Goal: Information Seeking & Learning: Learn about a topic

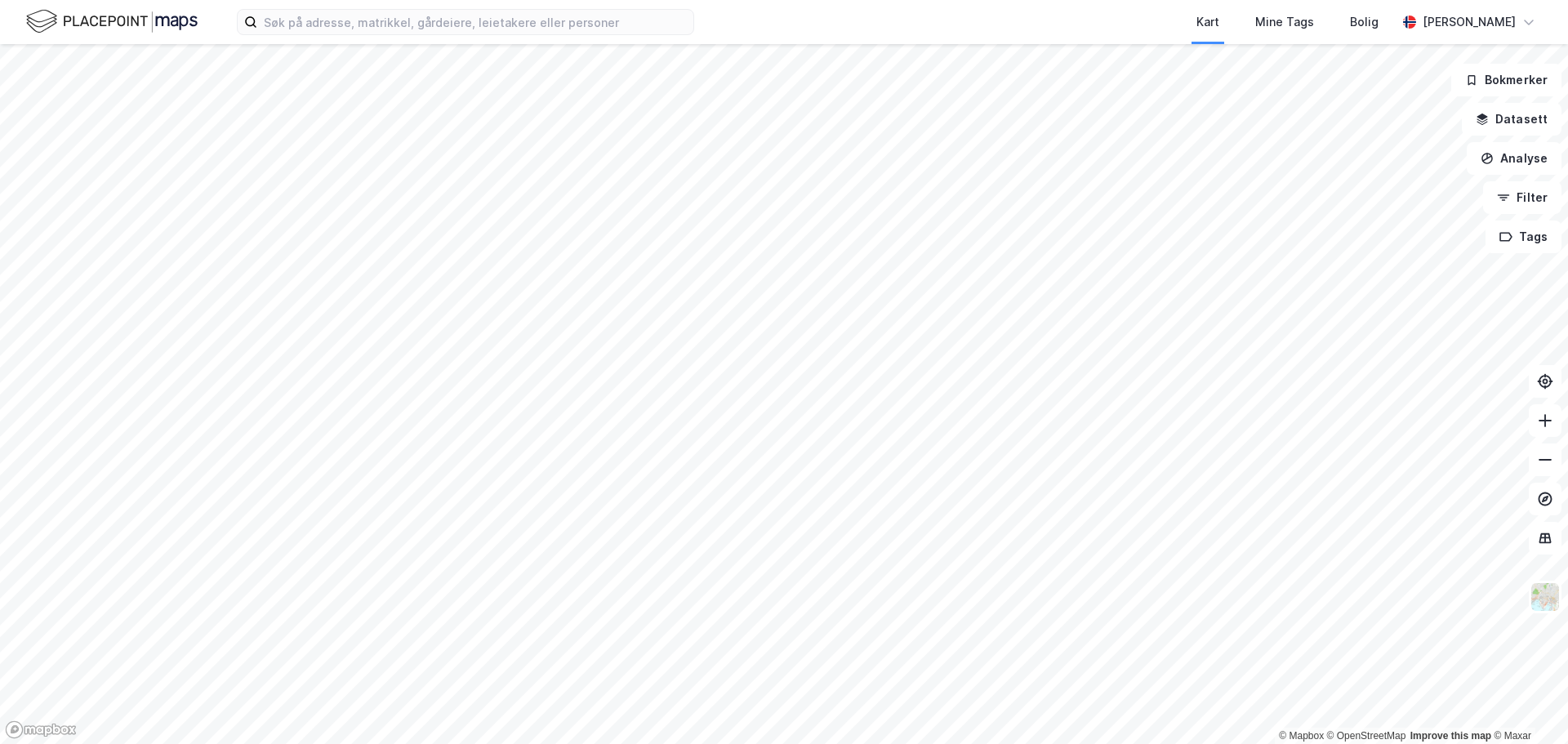
click at [412, 36] on div "Kart Mine Tags Bolig [PERSON_NAME]" at bounding box center [784, 21] width 1568 height 44
click at [424, 28] on input at bounding box center [475, 21] width 436 height 24
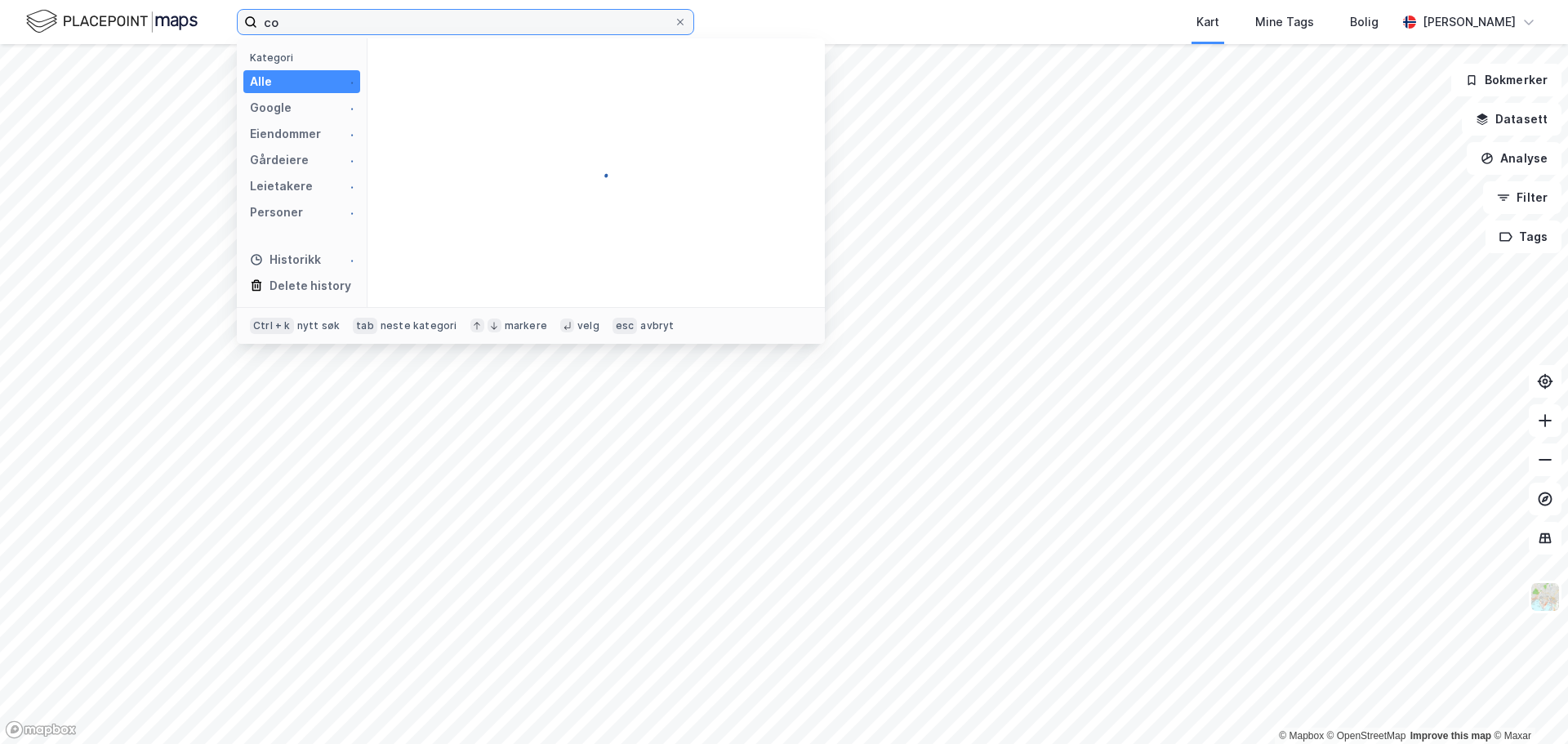
type input "c"
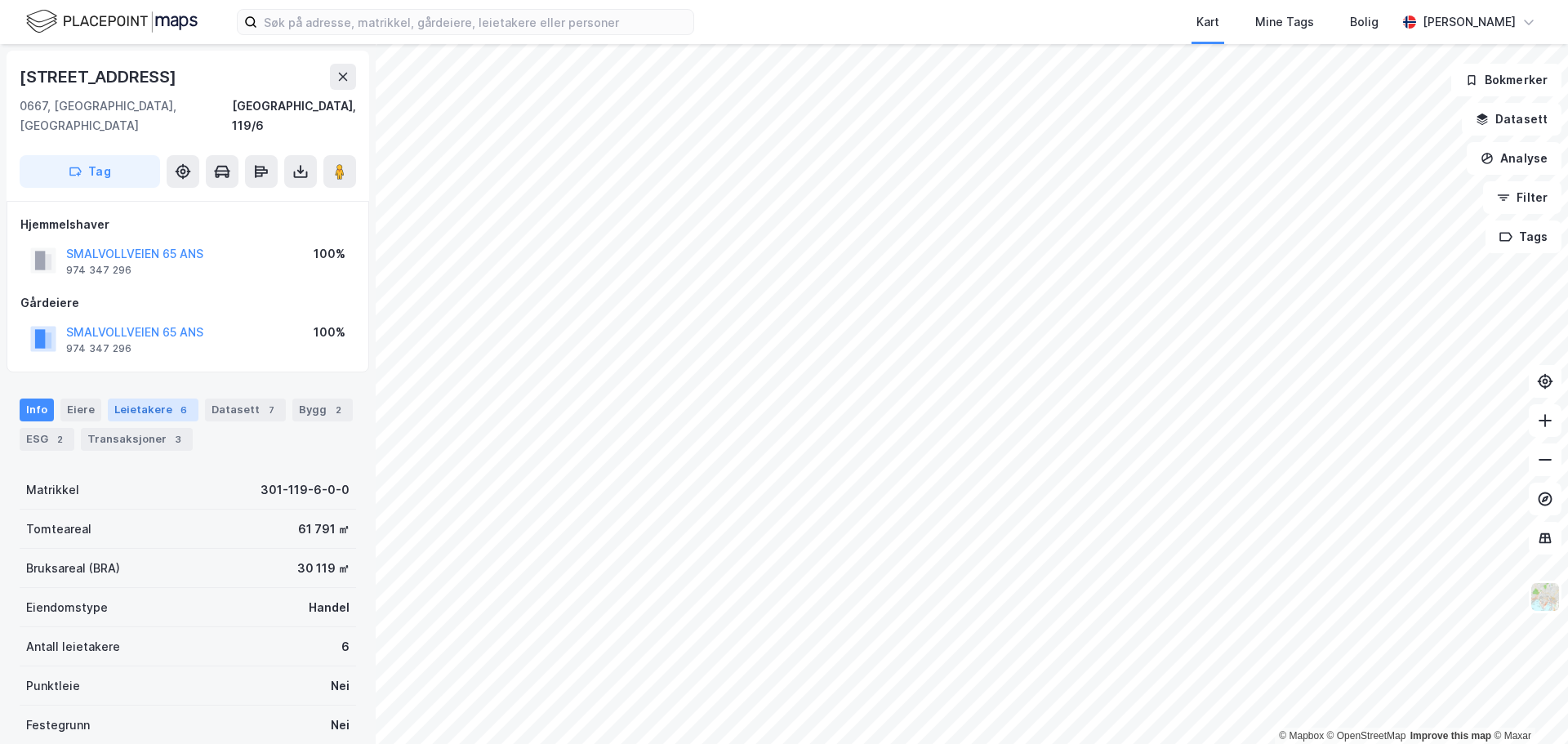
click at [167, 399] on div "Leietakere 6" at bounding box center [153, 410] width 91 height 22
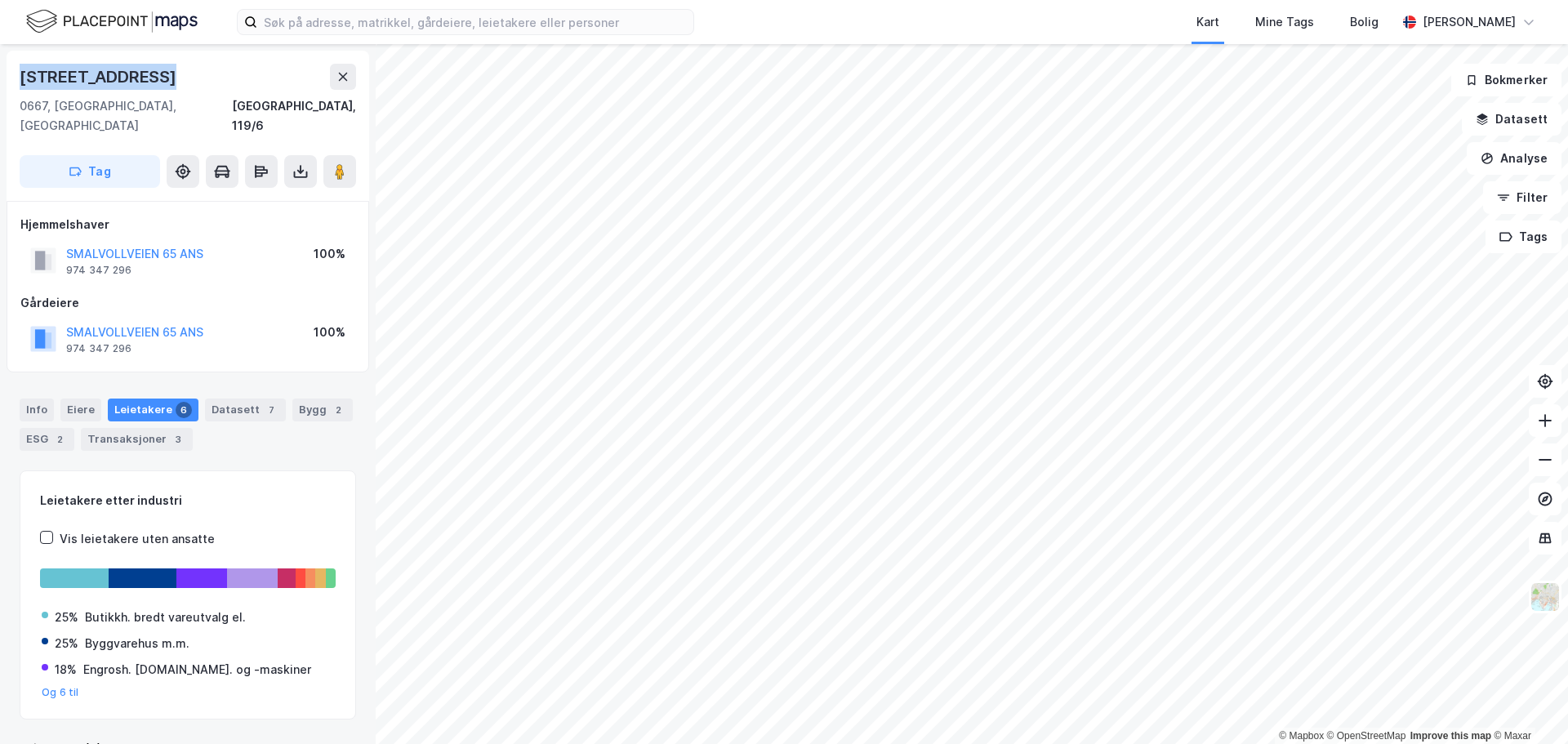
drag, startPoint x: 159, startPoint y: 83, endPoint x: 20, endPoint y: 80, distance: 139.0
click at [20, 80] on div "[STREET_ADDRESS]" at bounding box center [187, 76] width 336 height 26
copy div "[STREET_ADDRESS]"
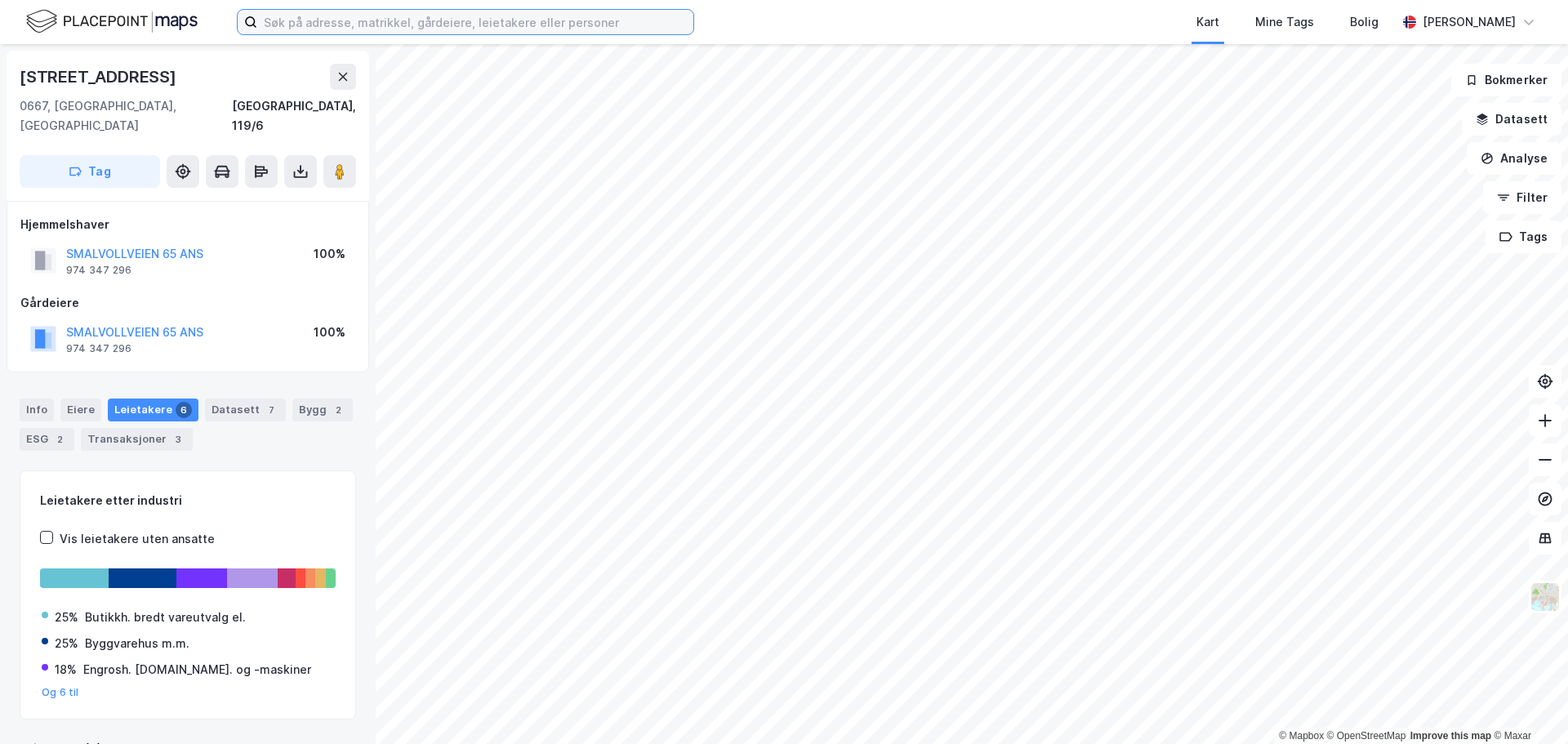
click at [354, 27] on input at bounding box center [475, 21] width 436 height 24
click at [473, 20] on input at bounding box center [475, 21] width 436 height 24
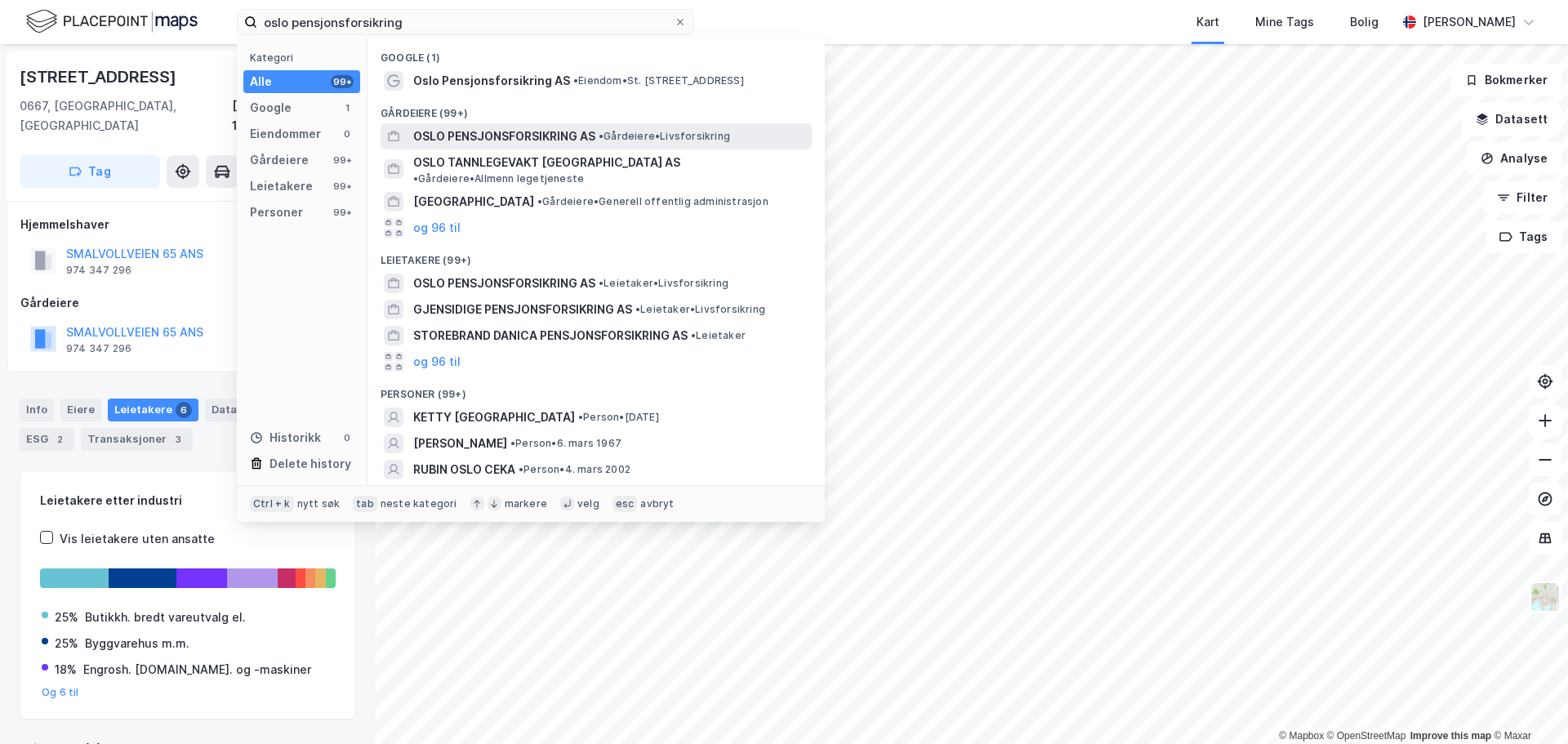
click at [536, 137] on span "OSLO PENSJONSFORSIKRING AS" at bounding box center [504, 137] width 182 height 20
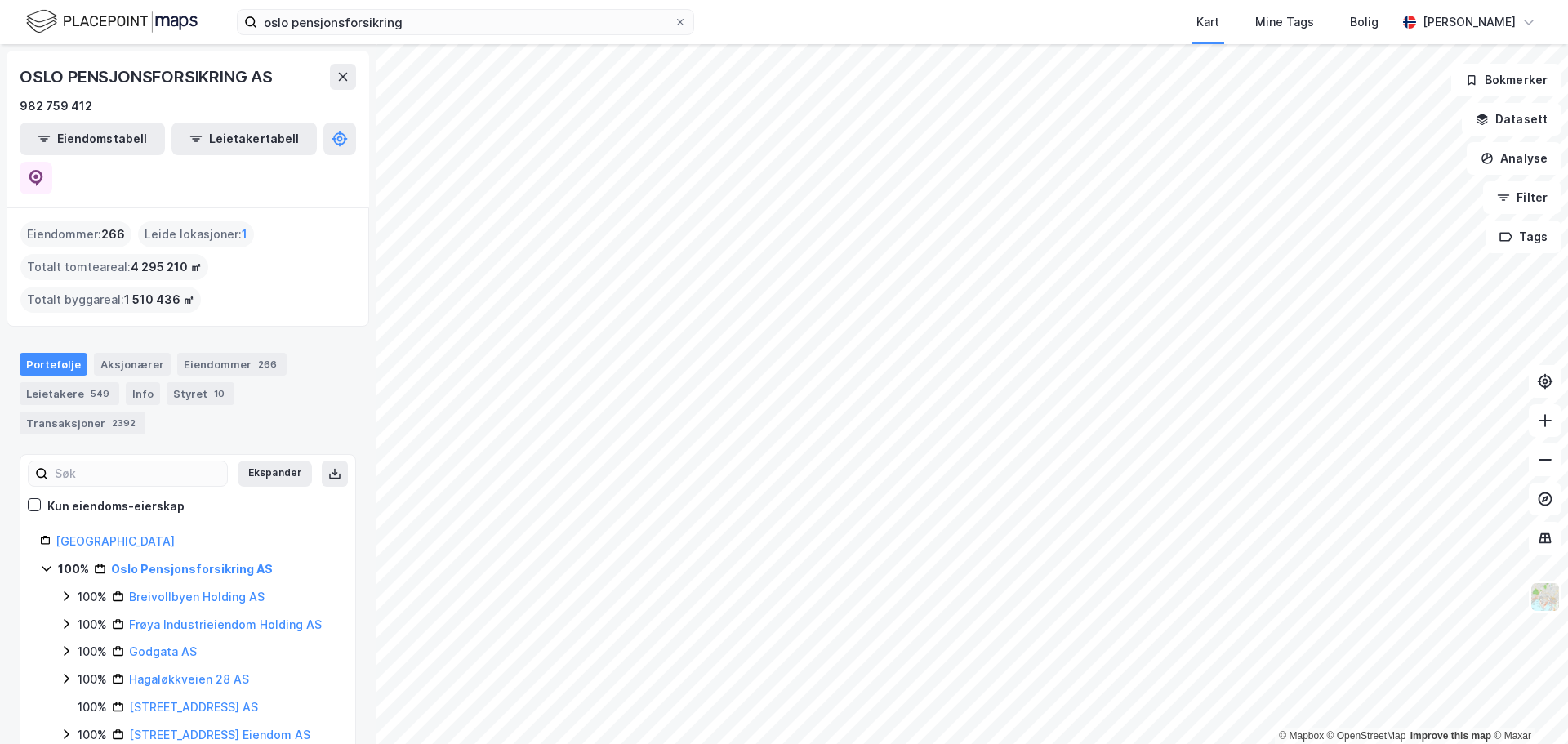
click at [887, 8] on div "oslo pensjonsforsikring Kart Mine Tags Bolig [PERSON_NAME] © Mapbox © OpenStree…" at bounding box center [784, 372] width 1568 height 744
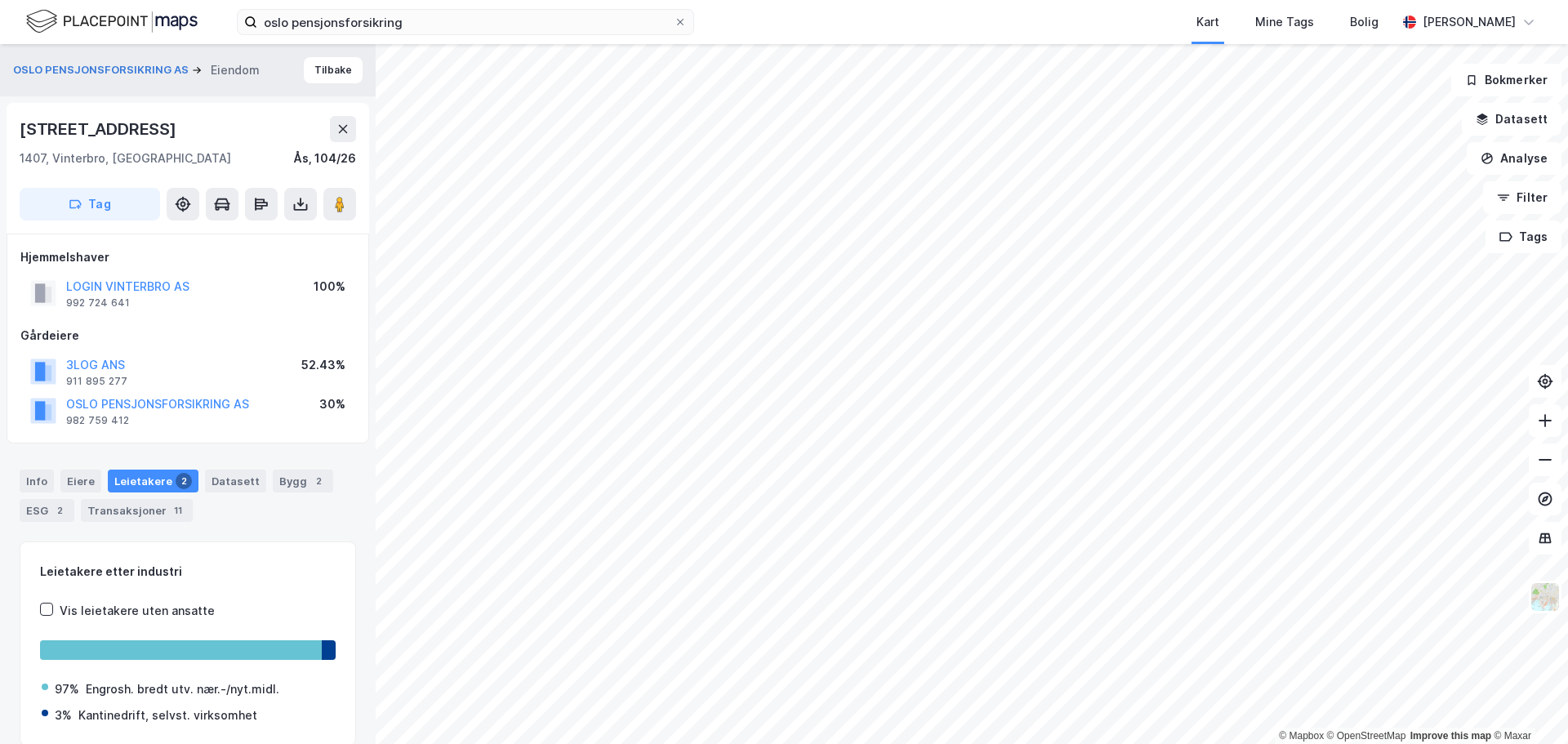
scroll to position [2, 0]
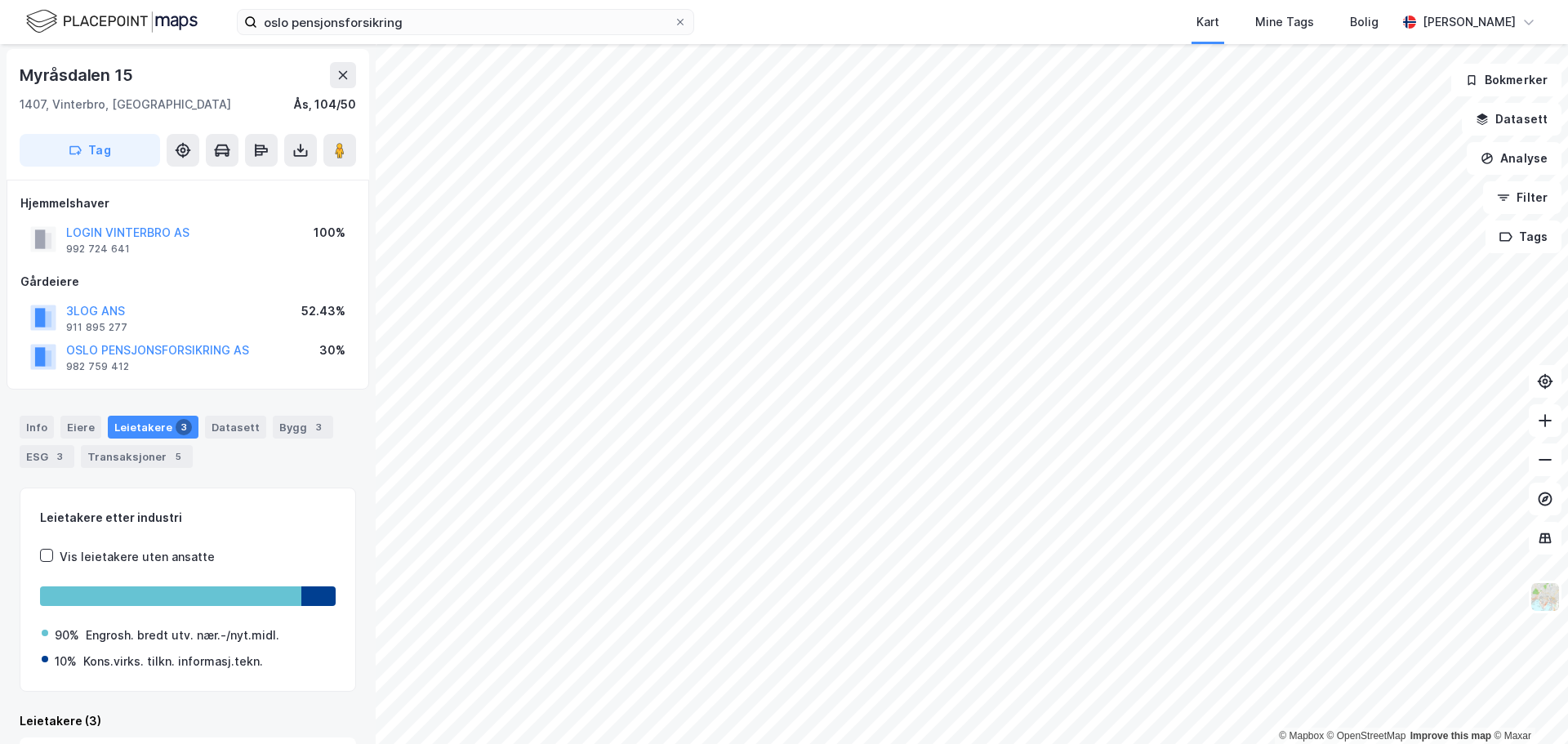
scroll to position [2, 0]
click at [651, 0] on html "oslo pensjonsforsikring Kart Mine Tags Bolig [PERSON_NAME] © Mapbox © OpenStree…" at bounding box center [784, 372] width 1568 height 744
click at [0, 0] on button "OSLO PENSJONSFORSIKRING AS" at bounding box center [0, 0] width 0 height 0
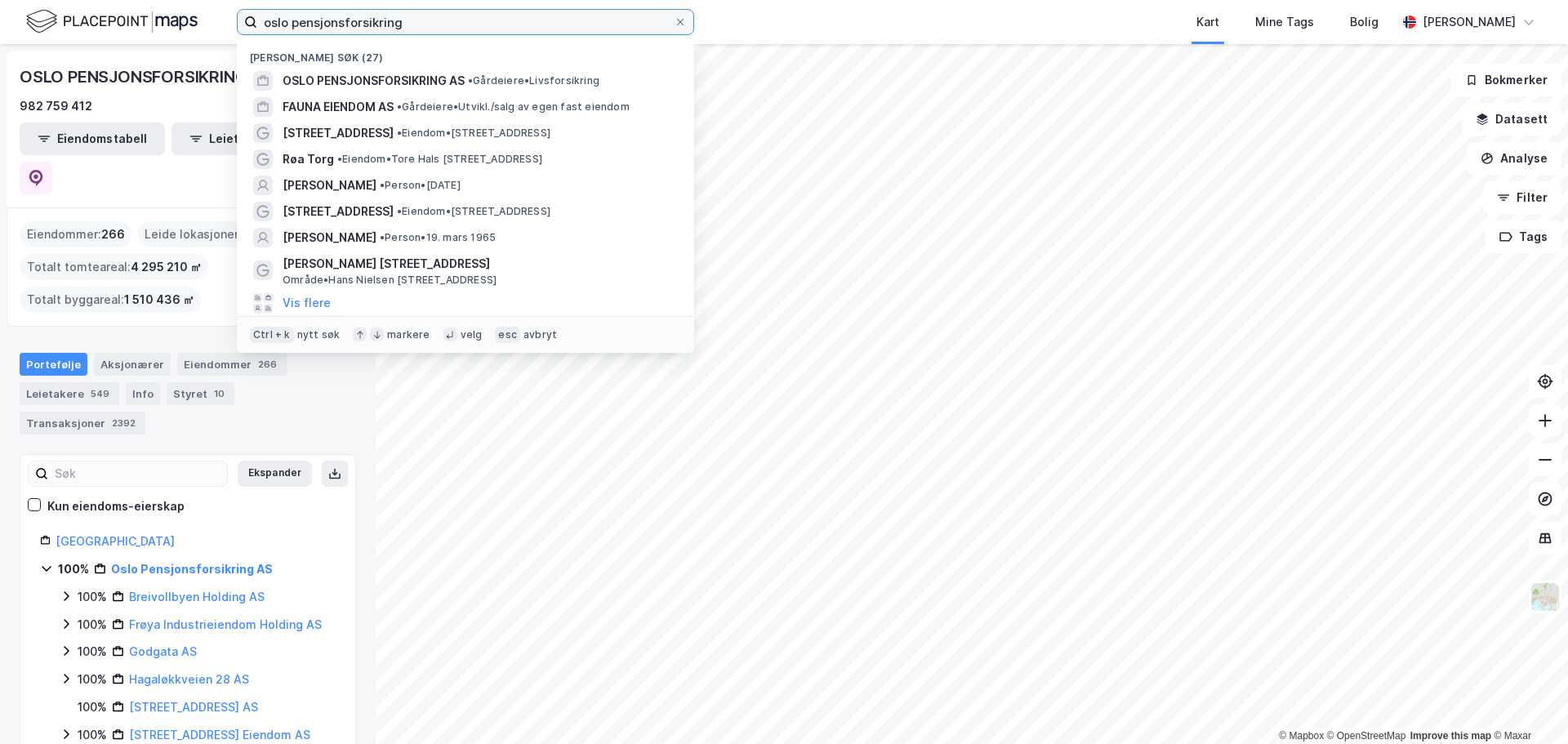
drag, startPoint x: 417, startPoint y: 19, endPoint x: 43, endPoint y: 7, distance: 374.2
click at [49, 7] on div "oslo pensjonsforsikring Nylige søk (27) OSLO PENSJONSFORSIKRING AS • Gårdeiere …" at bounding box center [784, 21] width 1568 height 44
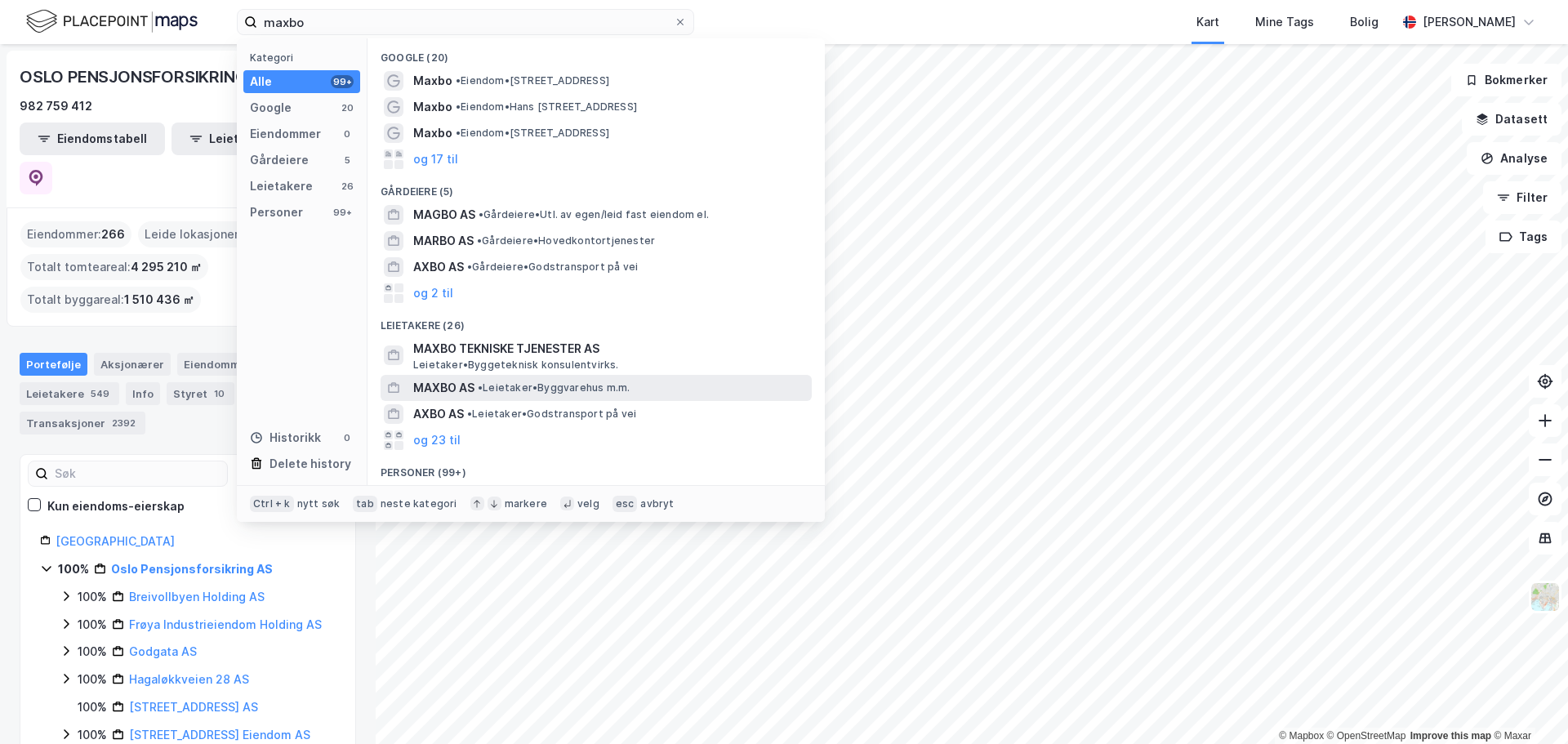
click at [524, 391] on span "• Leietaker • Byggvarehus m.m." at bounding box center [554, 387] width 152 height 13
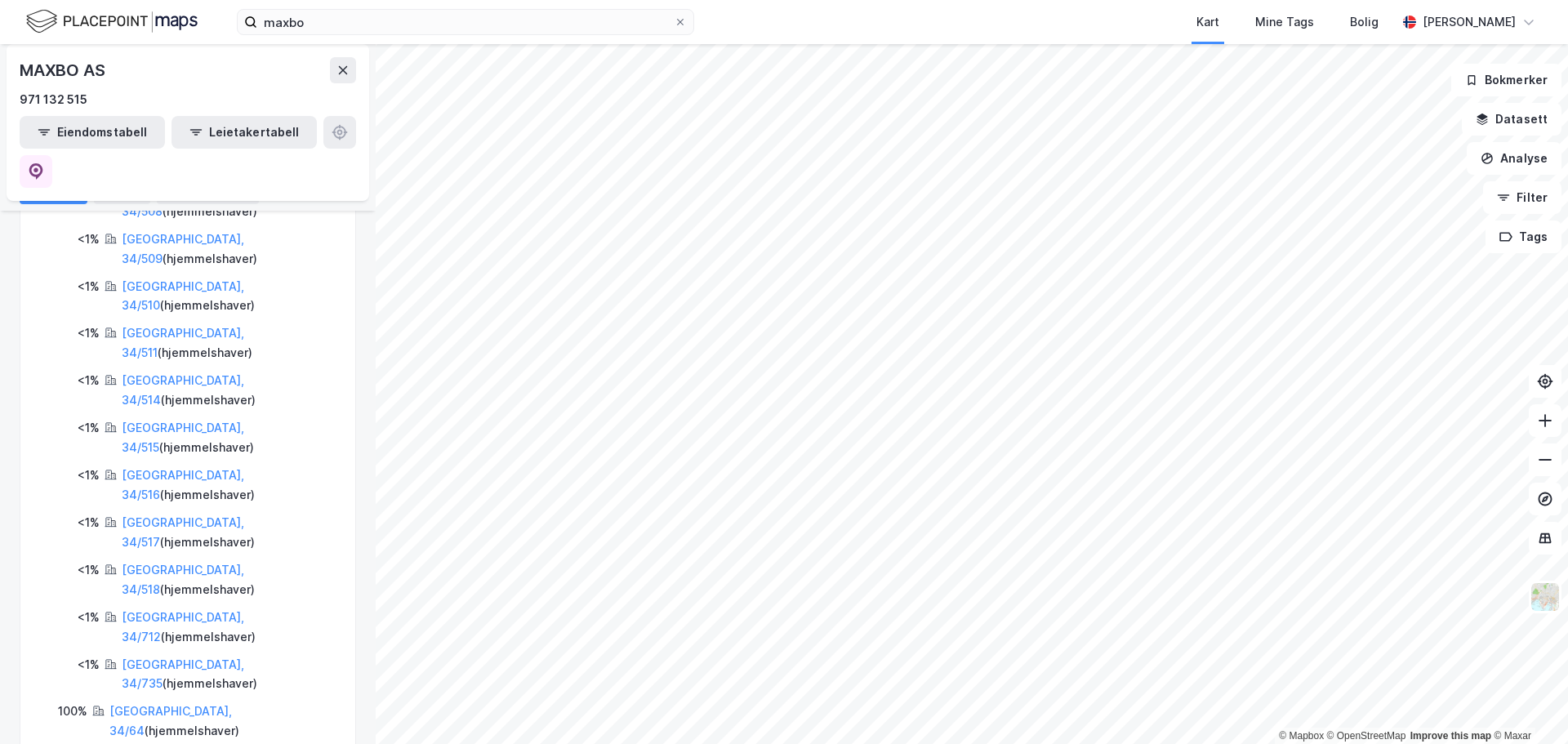
scroll to position [324, 0]
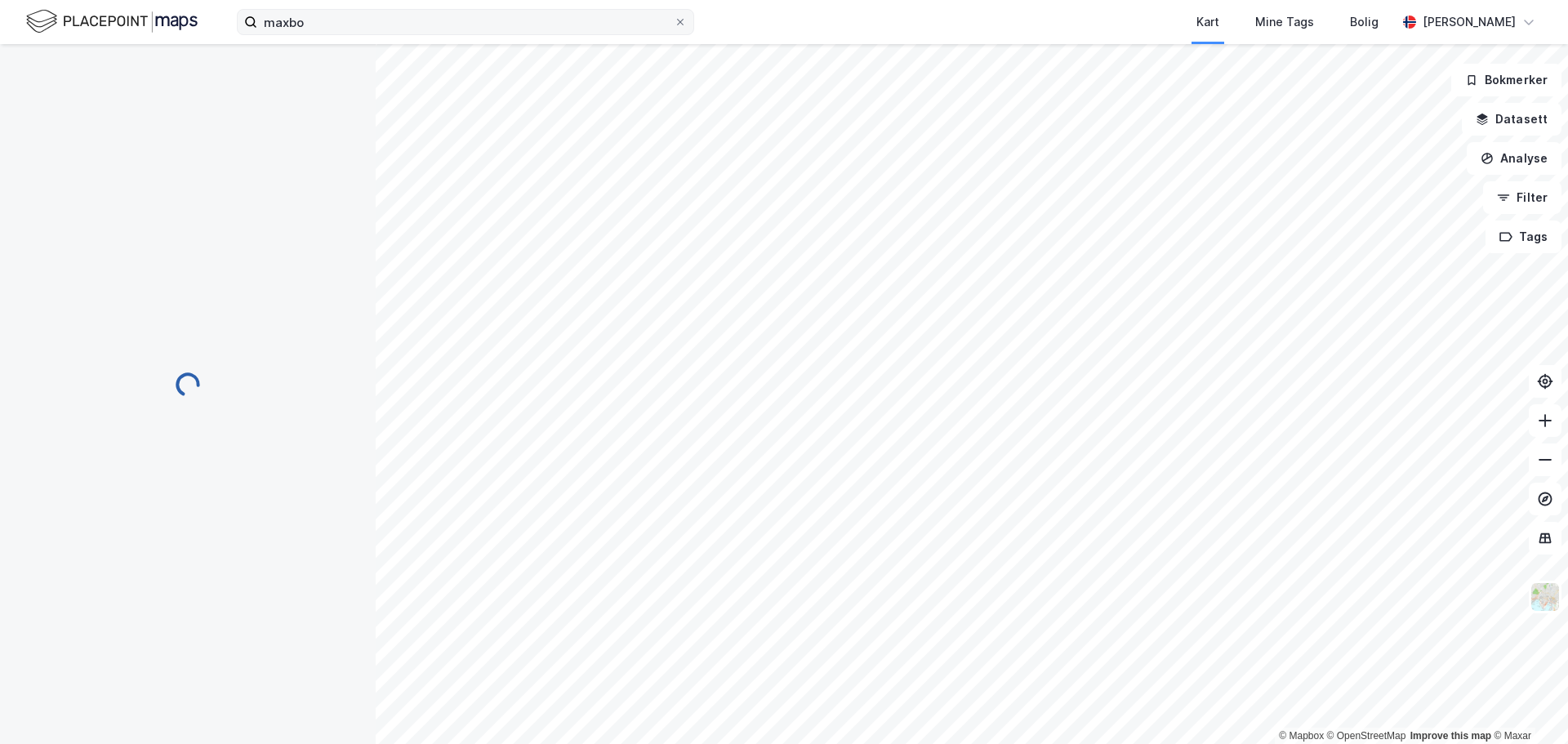
scroll to position [2, 0]
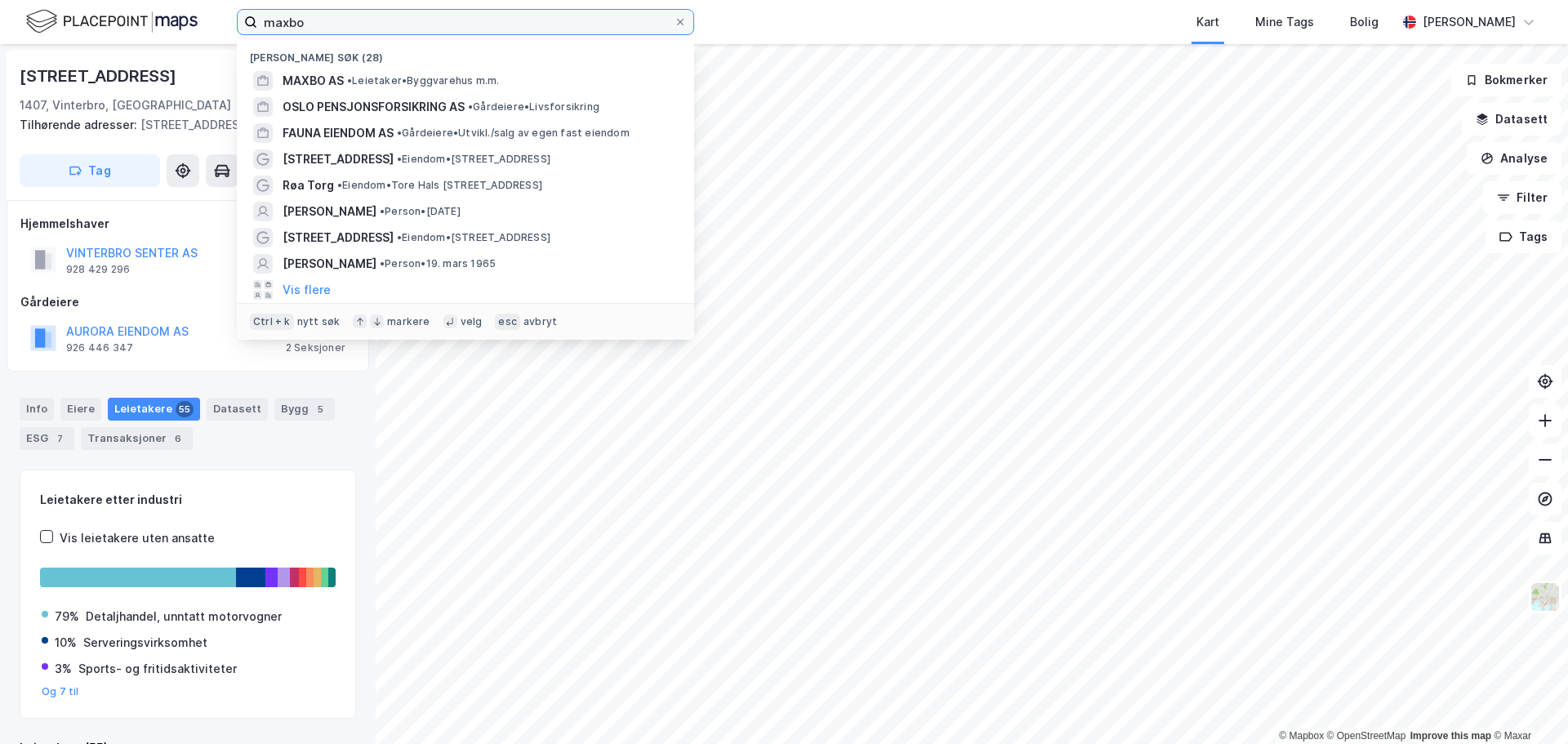
click at [343, 17] on input "maxbo" at bounding box center [465, 21] width 416 height 24
paste input "[GEOGRAPHIC_DATA]"
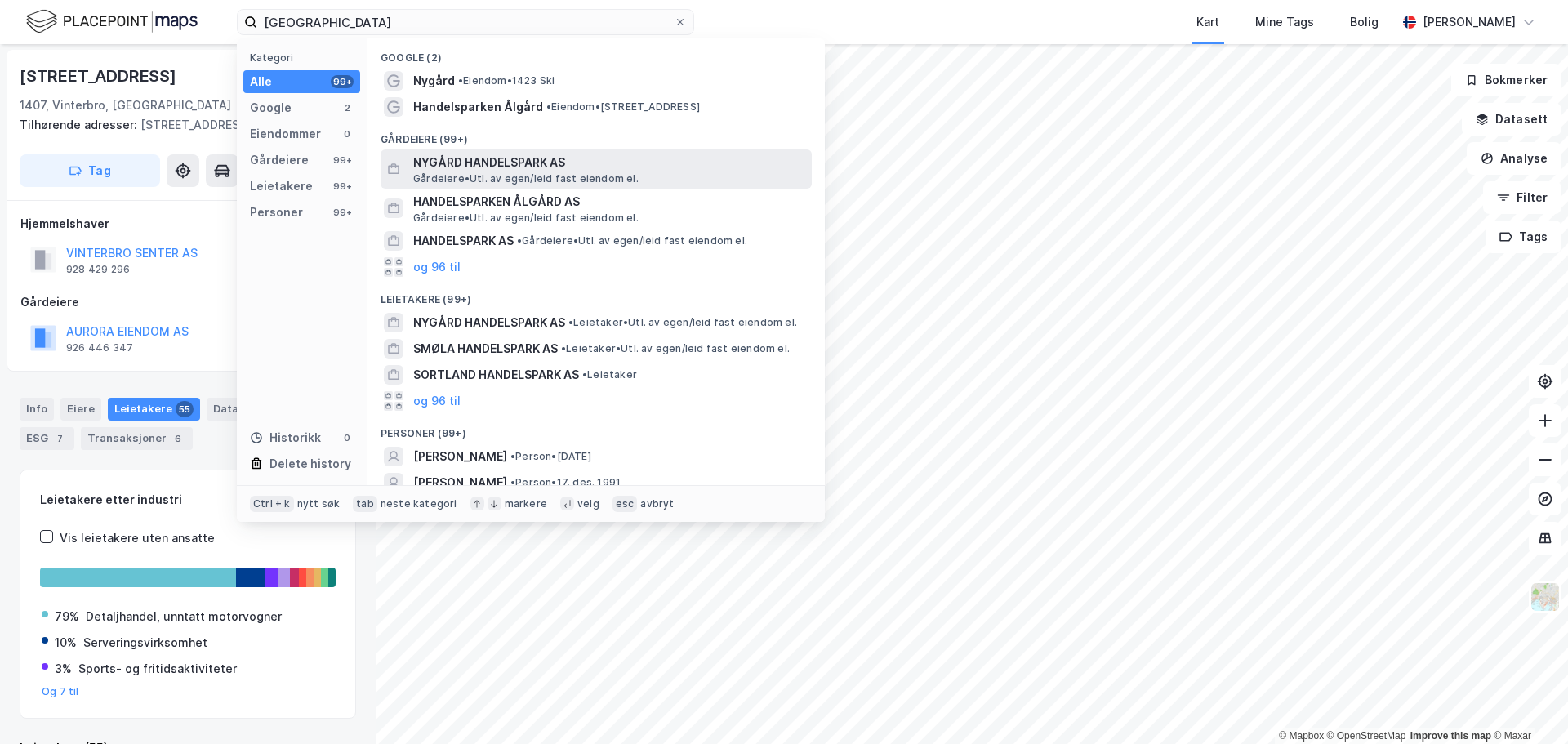
click at [549, 164] on span "NYGÅRD HANDELSPARK AS" at bounding box center [609, 163] width 392 height 20
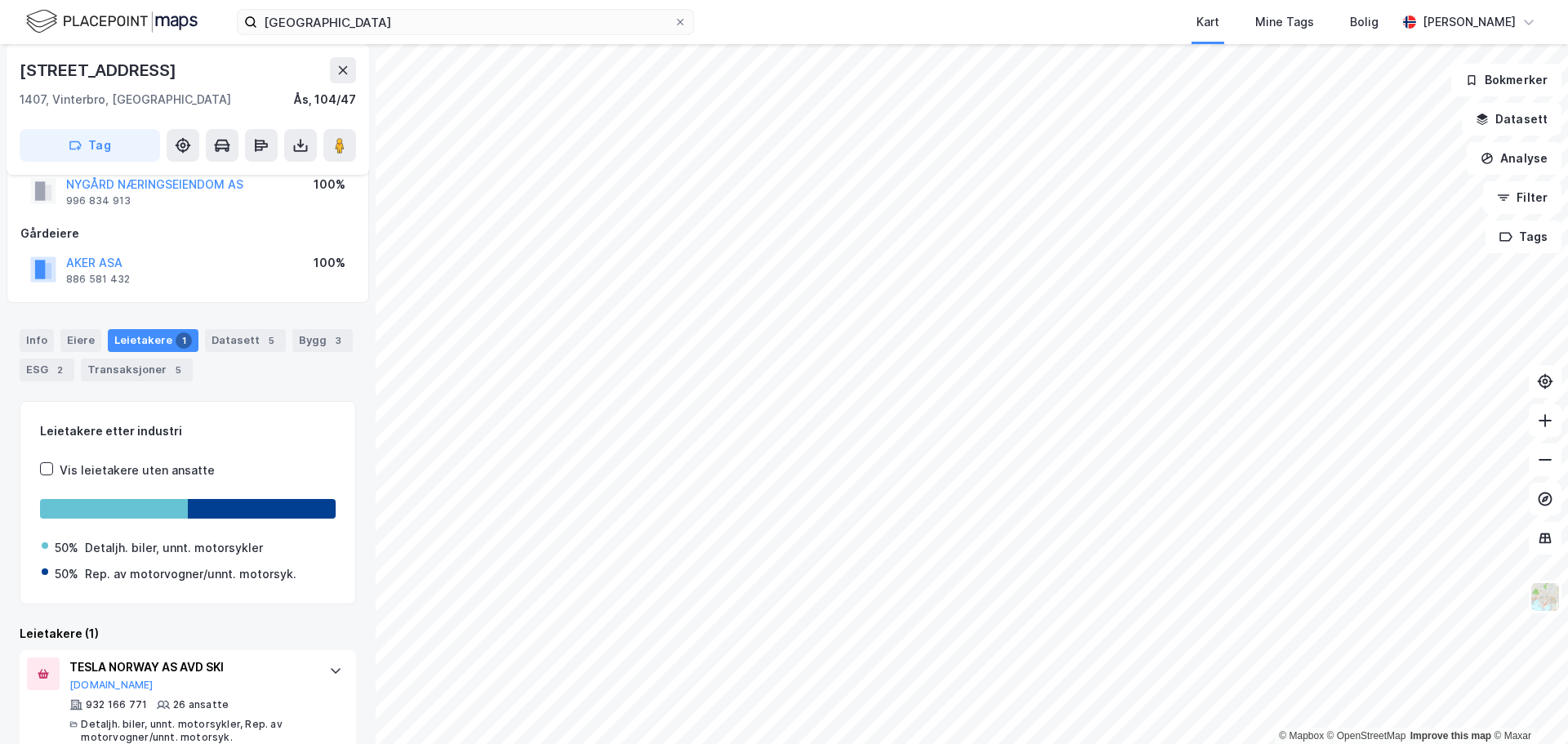
scroll to position [77, 0]
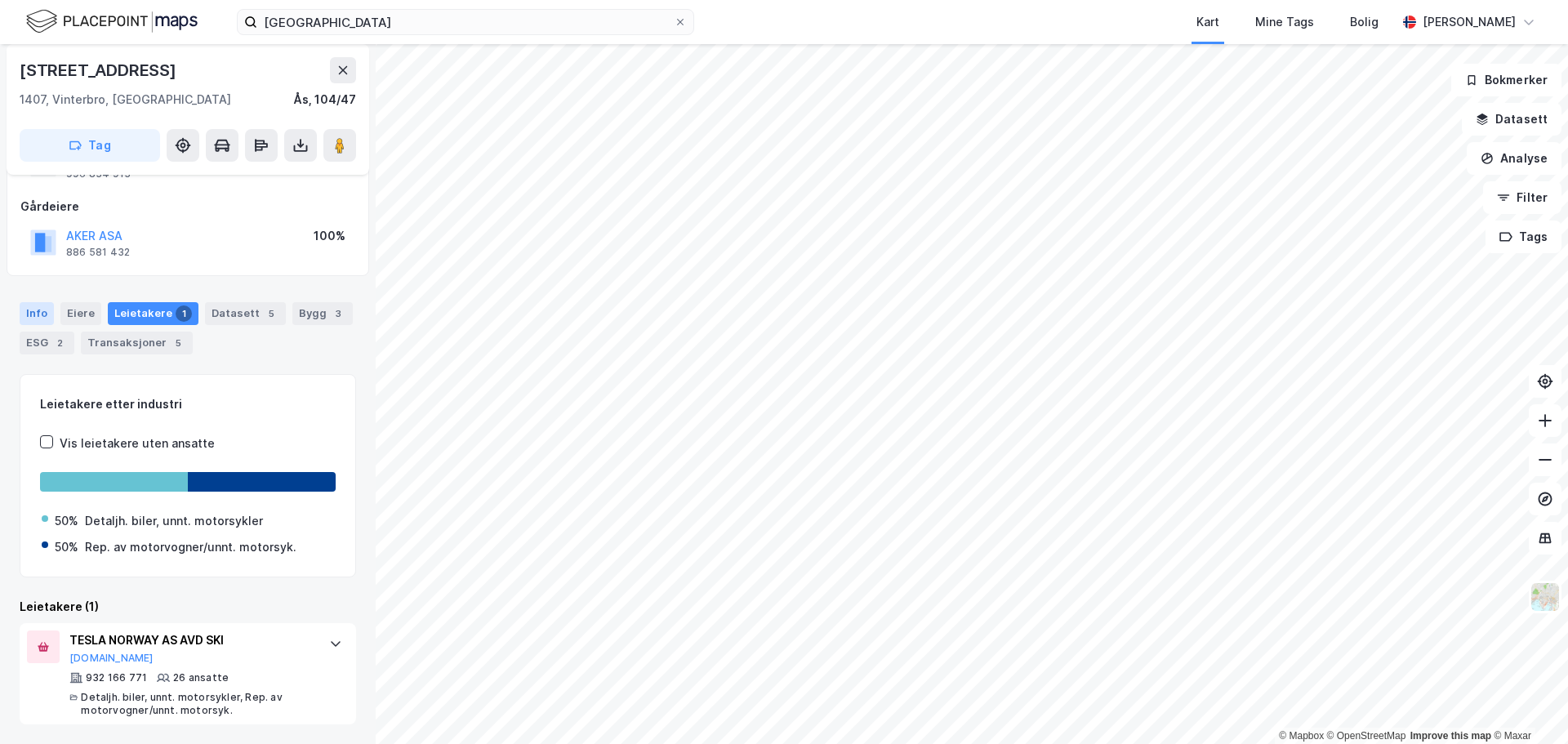
click at [52, 314] on div "Info" at bounding box center [36, 313] width 34 height 22
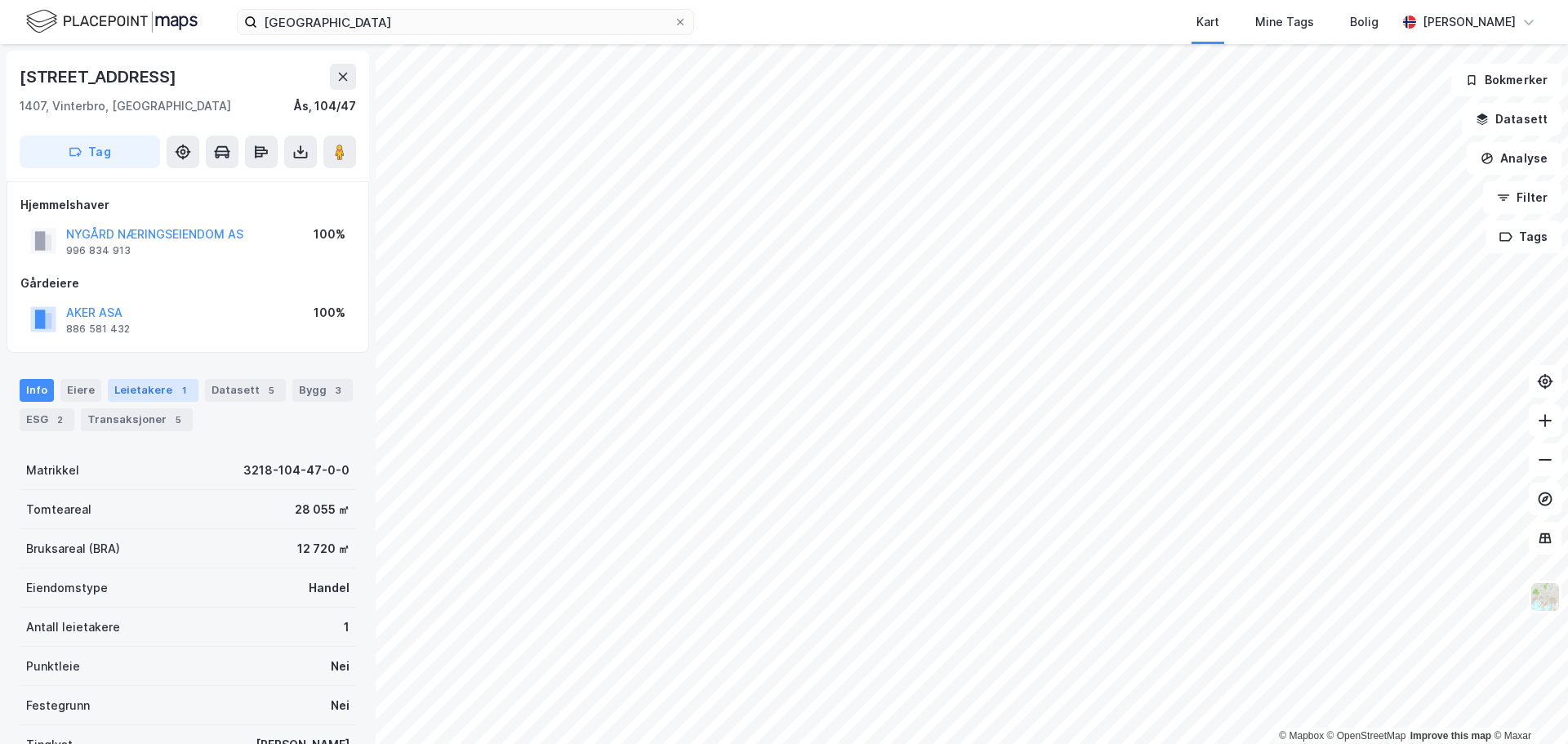
click at [143, 389] on div "Leietakere 1" at bounding box center [153, 390] width 91 height 22
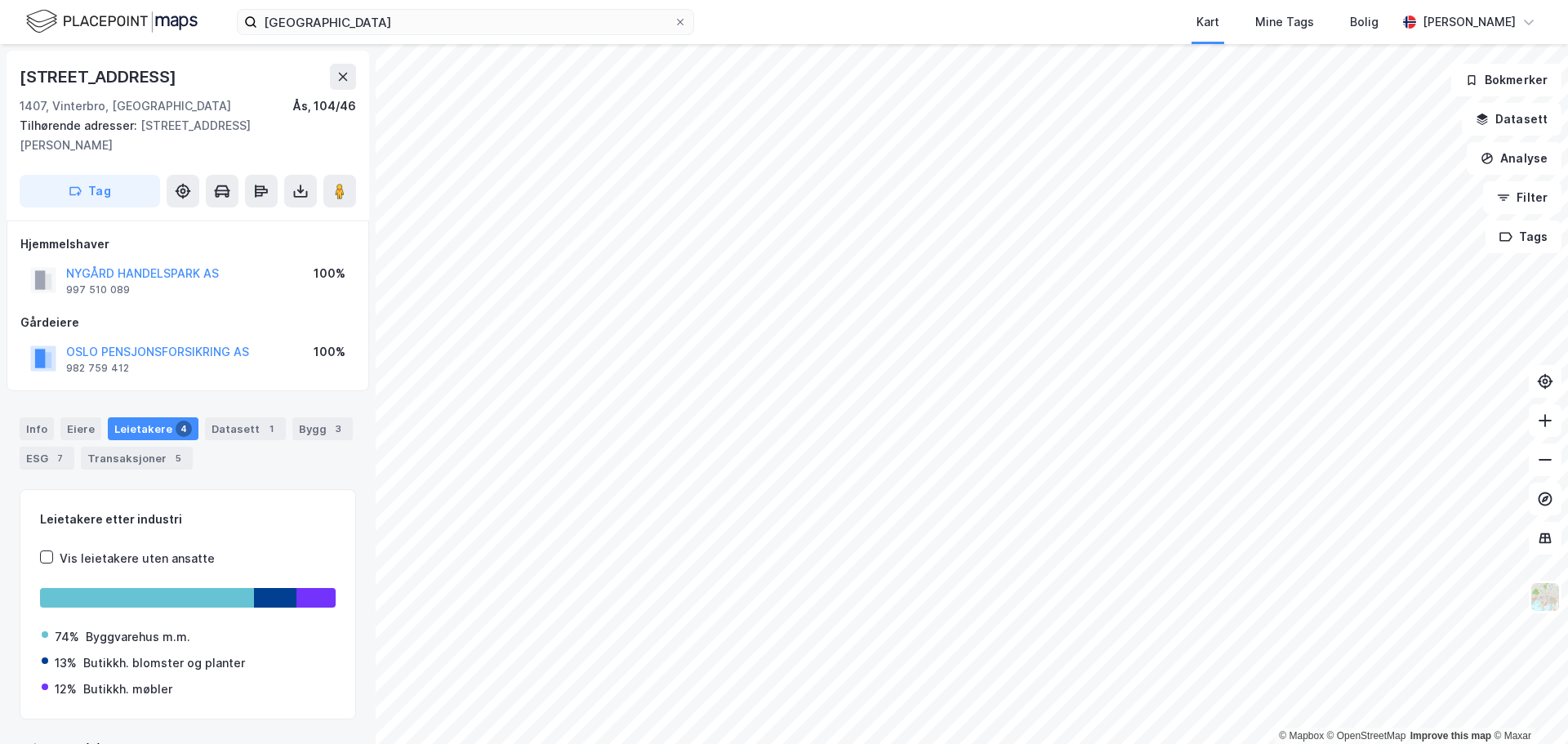
scroll to position [3, 0]
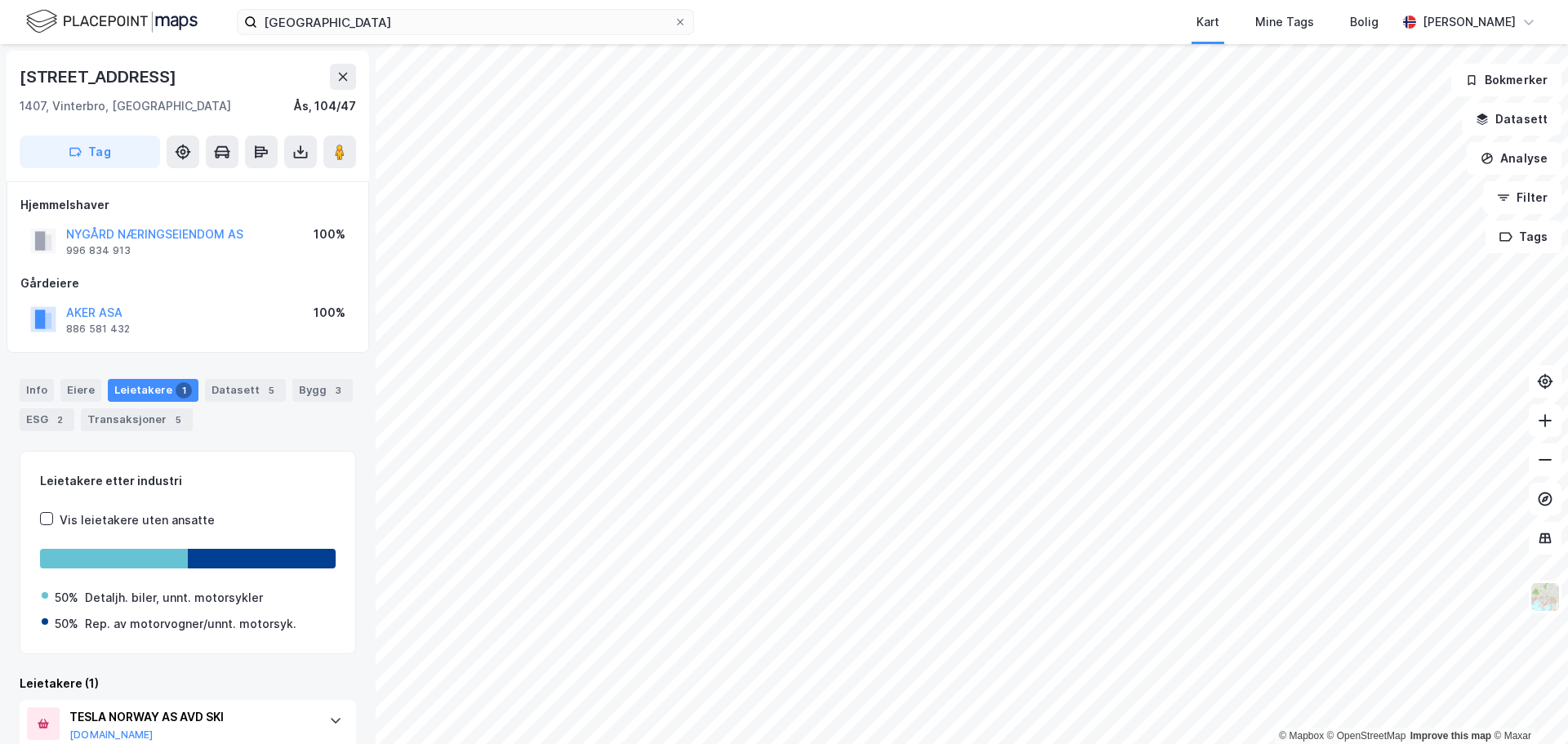
scroll to position [3, 0]
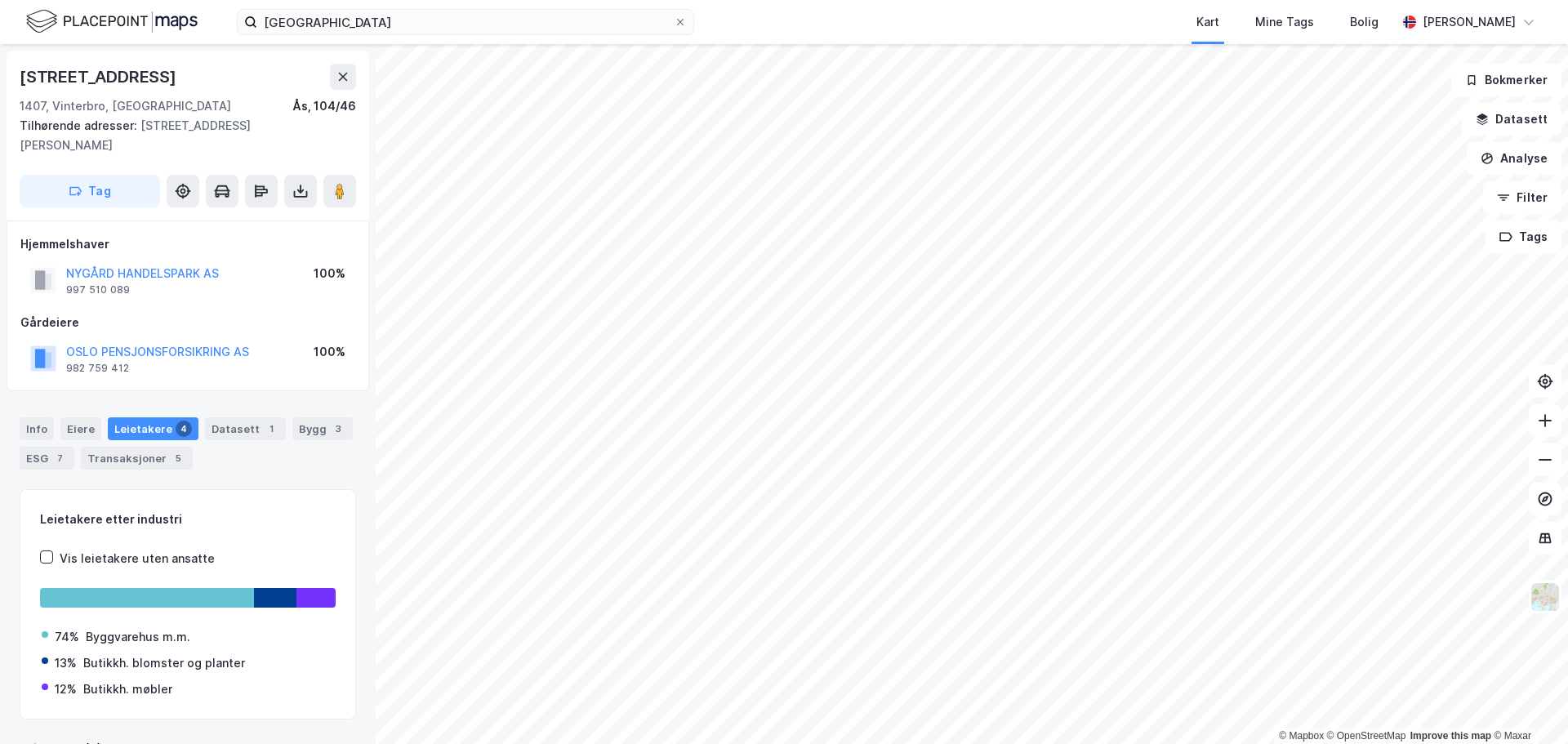
scroll to position [3, 0]
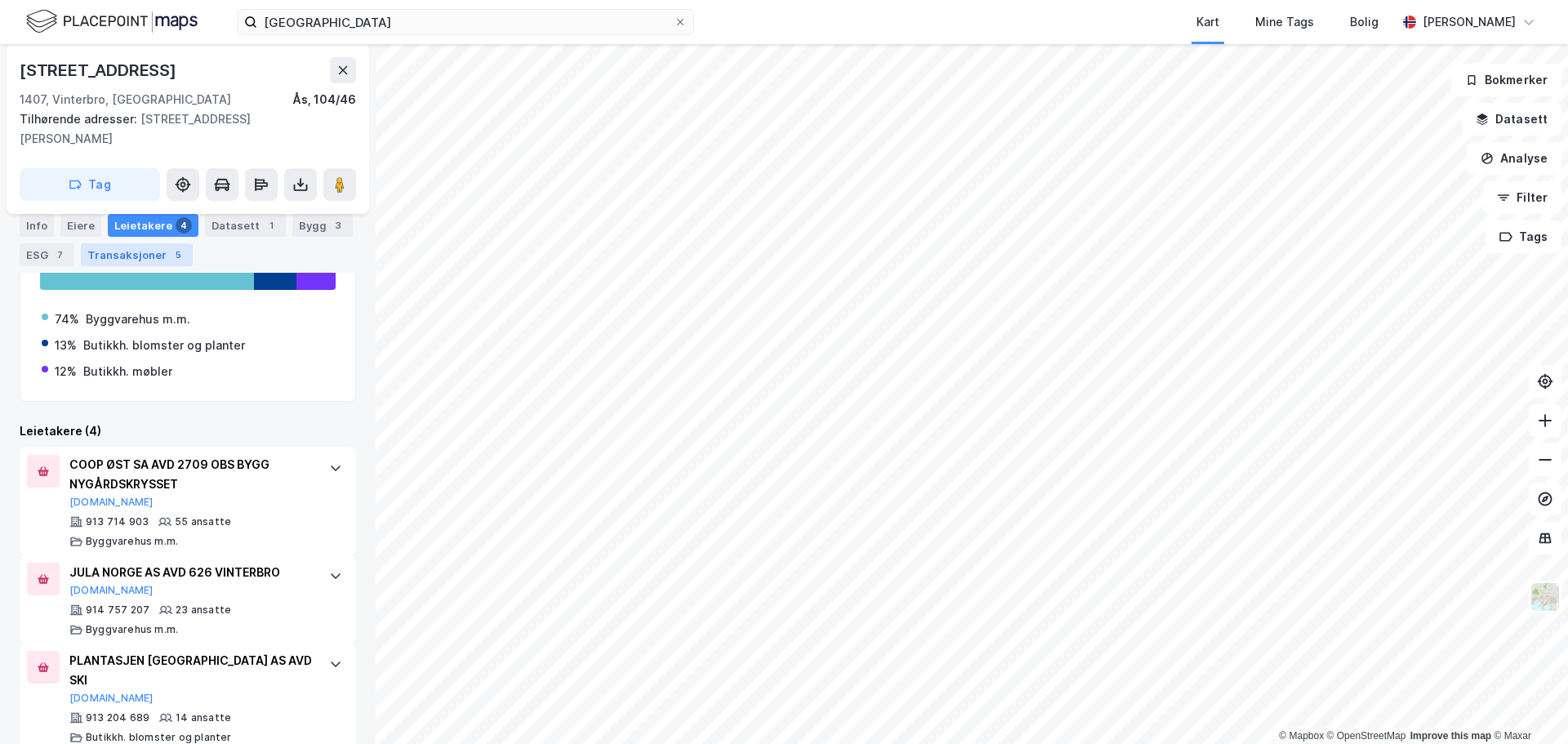
scroll to position [327, 0]
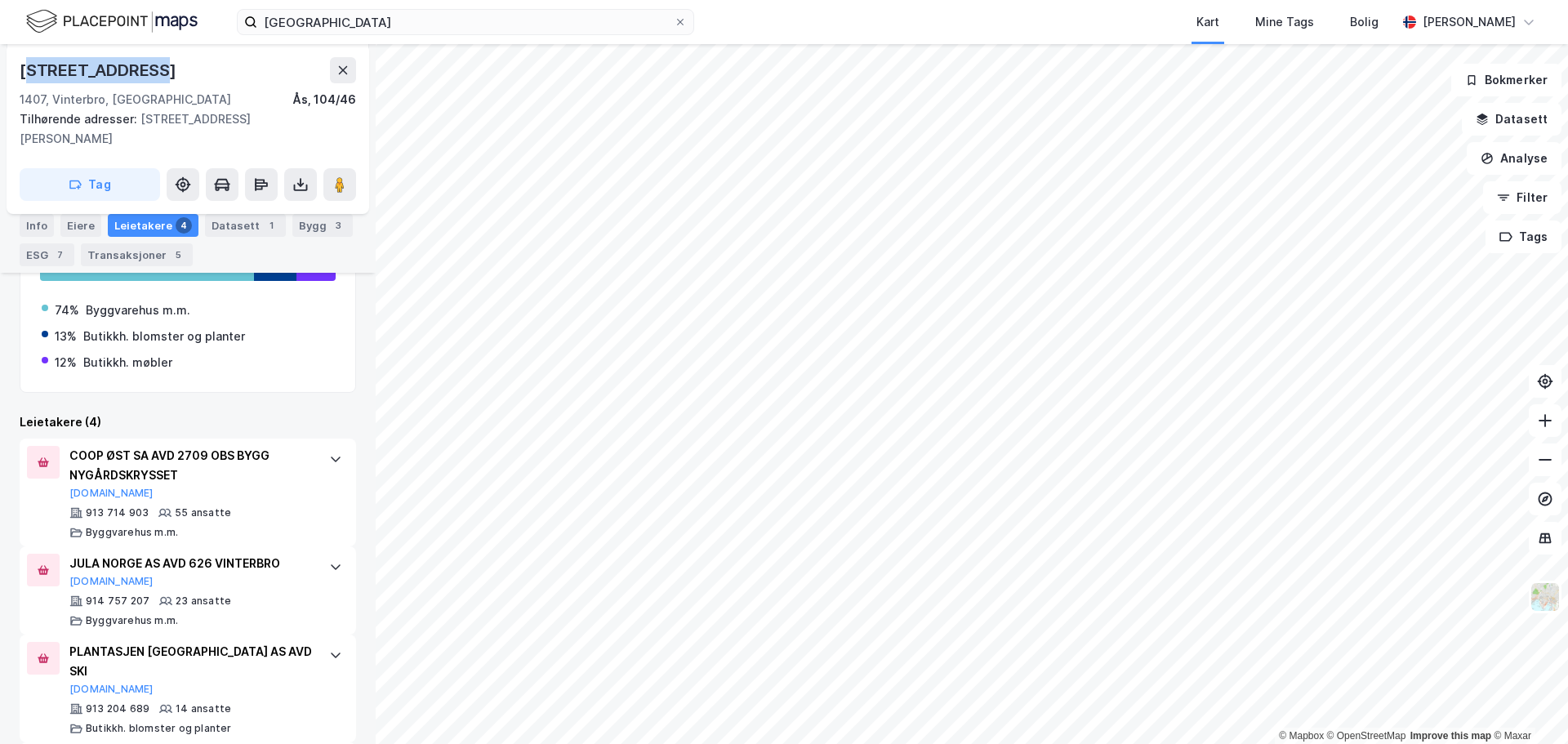
drag, startPoint x: 161, startPoint y: 74, endPoint x: 26, endPoint y: 73, distance: 135.0
click at [26, 73] on div "[STREET_ADDRESS]" at bounding box center [187, 70] width 336 height 26
click at [26, 73] on div "[STREET_ADDRESS]" at bounding box center [99, 70] width 160 height 26
click at [133, 70] on div "[STREET_ADDRESS]" at bounding box center [99, 70] width 160 height 26
drag, startPoint x: 148, startPoint y: 66, endPoint x: 13, endPoint y: 78, distance: 135.5
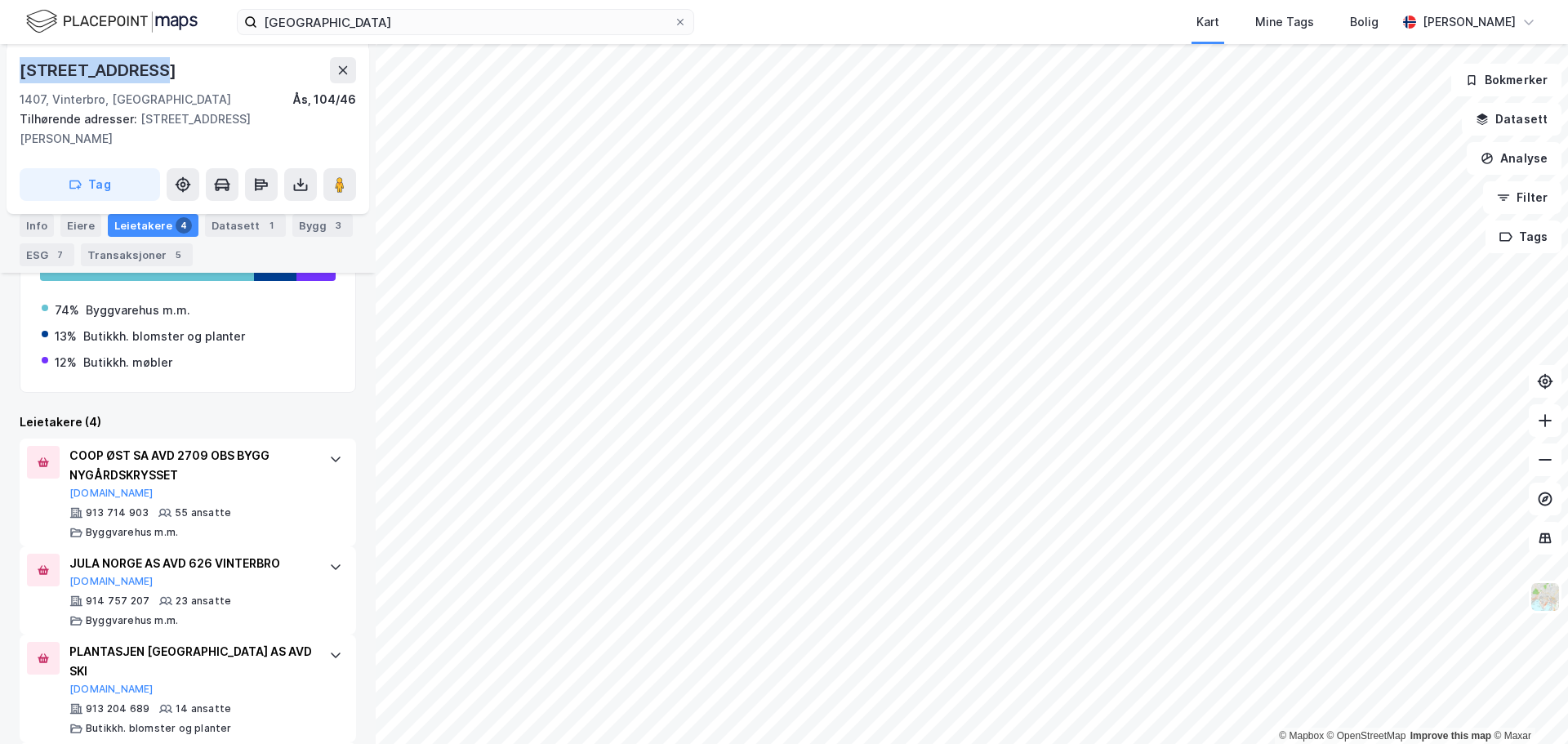
click at [13, 78] on div "[STREET_ADDRESS] 1407, [GEOGRAPHIC_DATA], [GEOGRAPHIC_DATA], 104/46 Tilhørende …" at bounding box center [188, 129] width 363 height 170
copy div "[STREET_ADDRESS]"
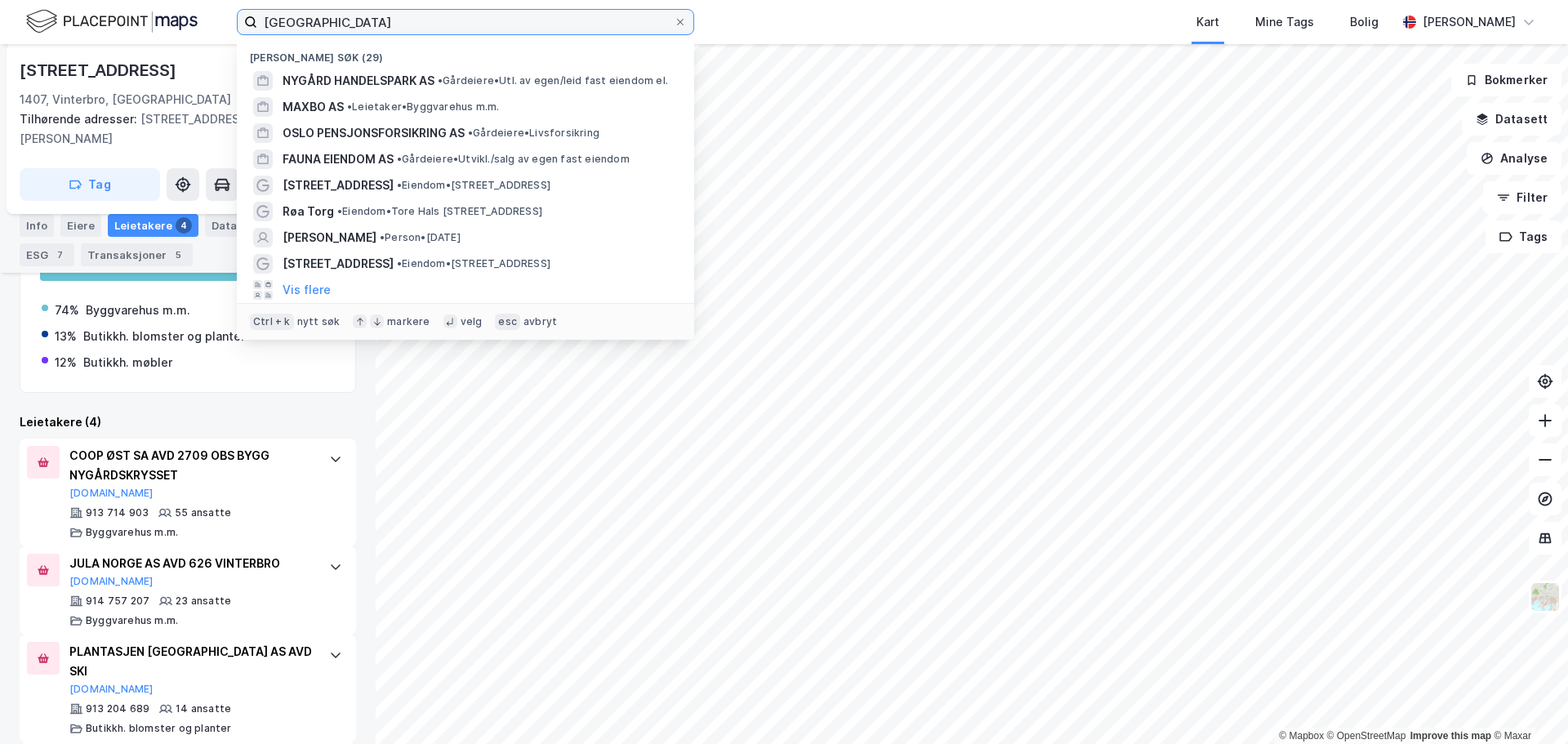
drag, startPoint x: 385, startPoint y: 22, endPoint x: 178, endPoint y: 20, distance: 207.0
click at [178, 20] on div "Nygård handelspark Nylige søk (29) NYGÅRD HANDELSPARK AS • Gårdeiere • Utl. av …" at bounding box center [784, 21] width 1568 height 44
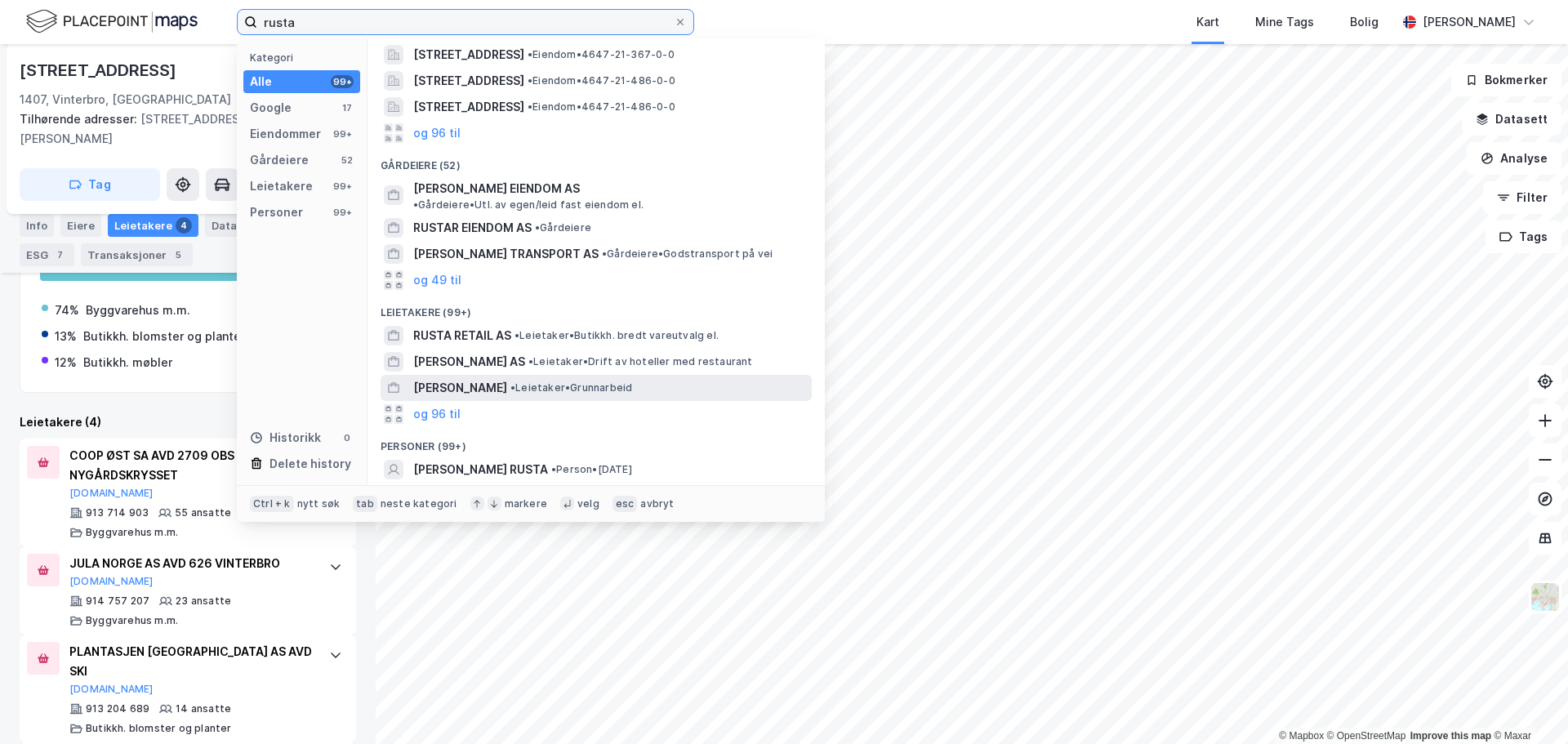
scroll to position [164, 0]
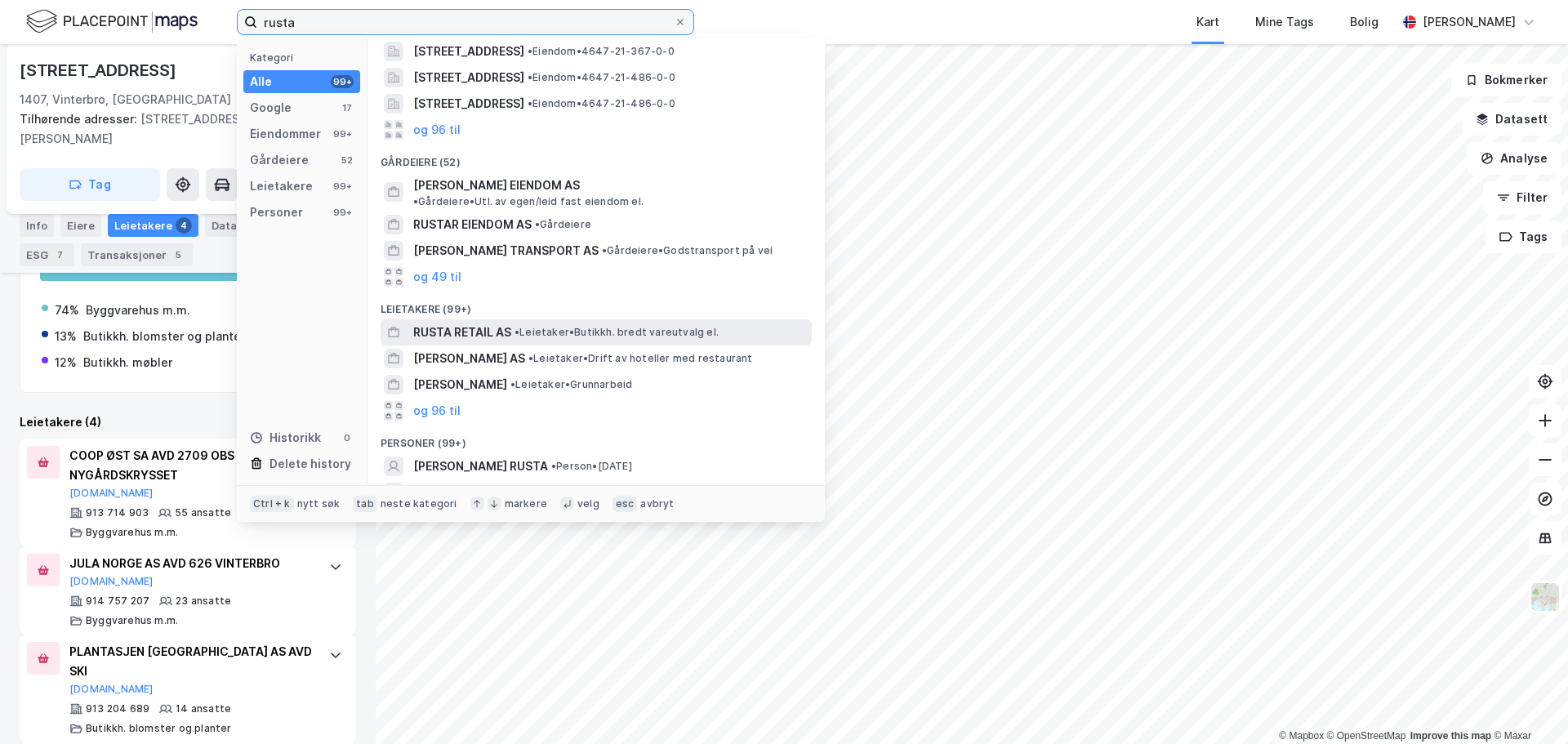
type input "rusta"
click at [515, 326] on span "•" at bounding box center [517, 332] width 5 height 13
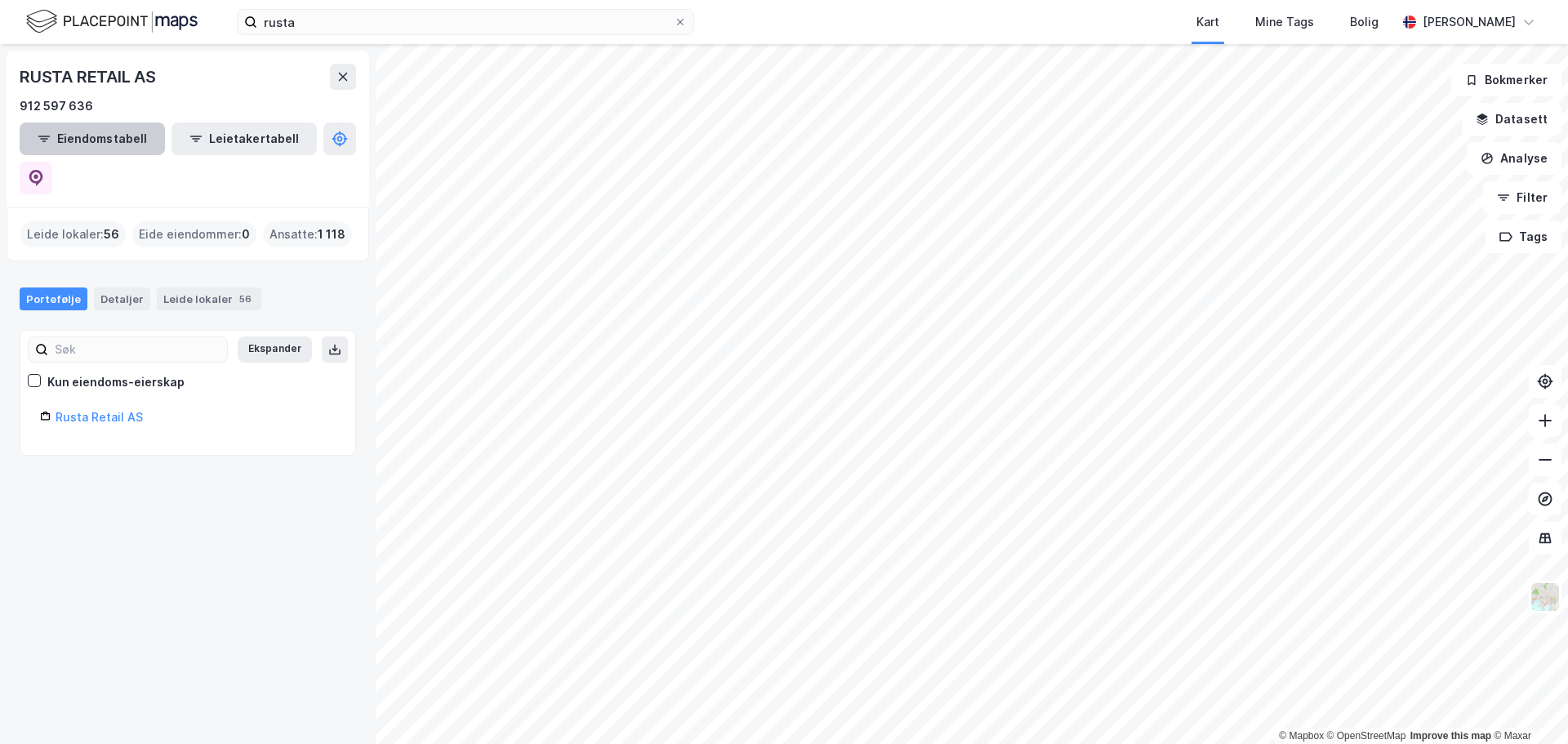
click at [108, 140] on button "Eiendomstabell" at bounding box center [92, 139] width 145 height 33
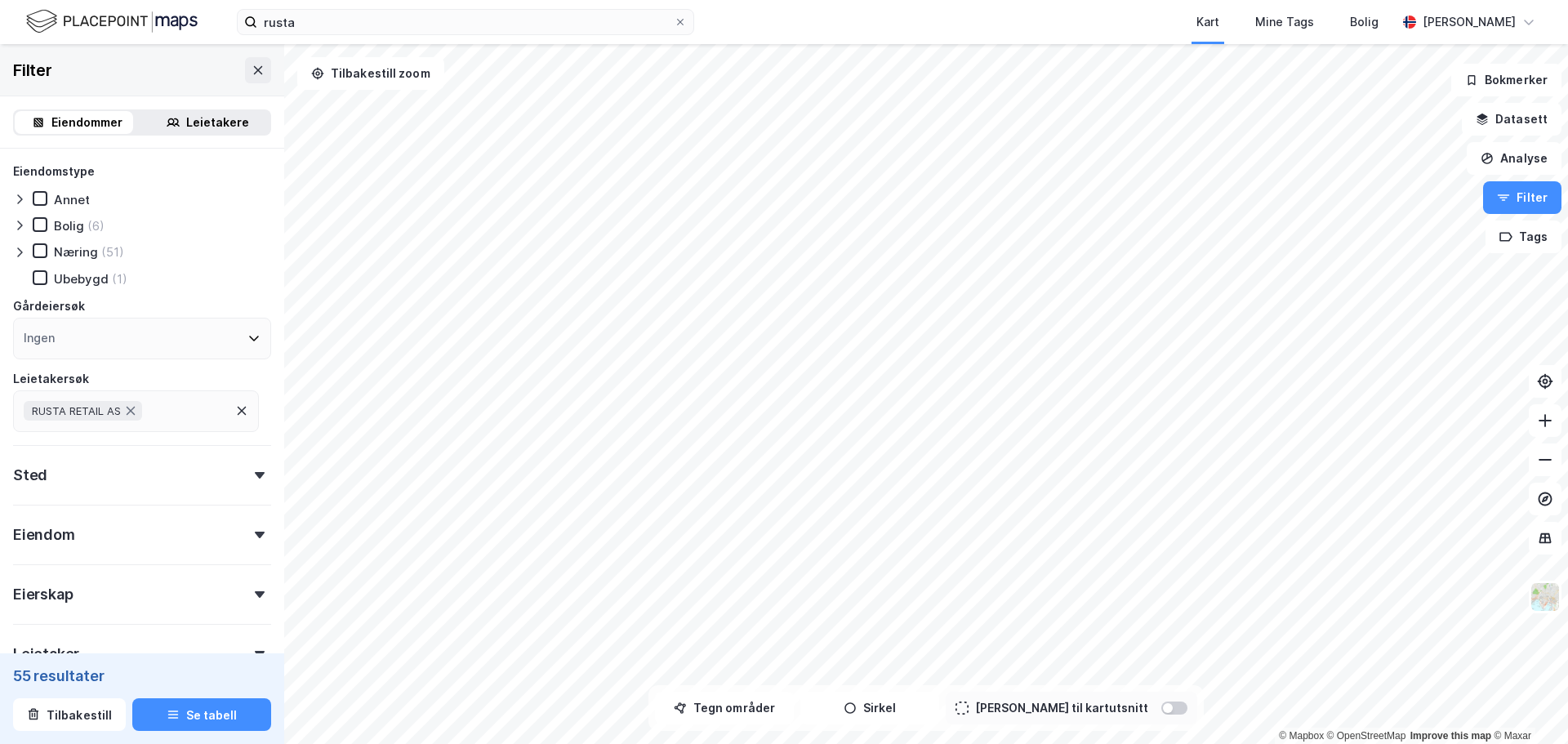
click at [134, 565] on div "Eierskap" at bounding box center [141, 588] width 258 height 47
click at [137, 529] on div "Eiendom" at bounding box center [141, 529] width 258 height 47
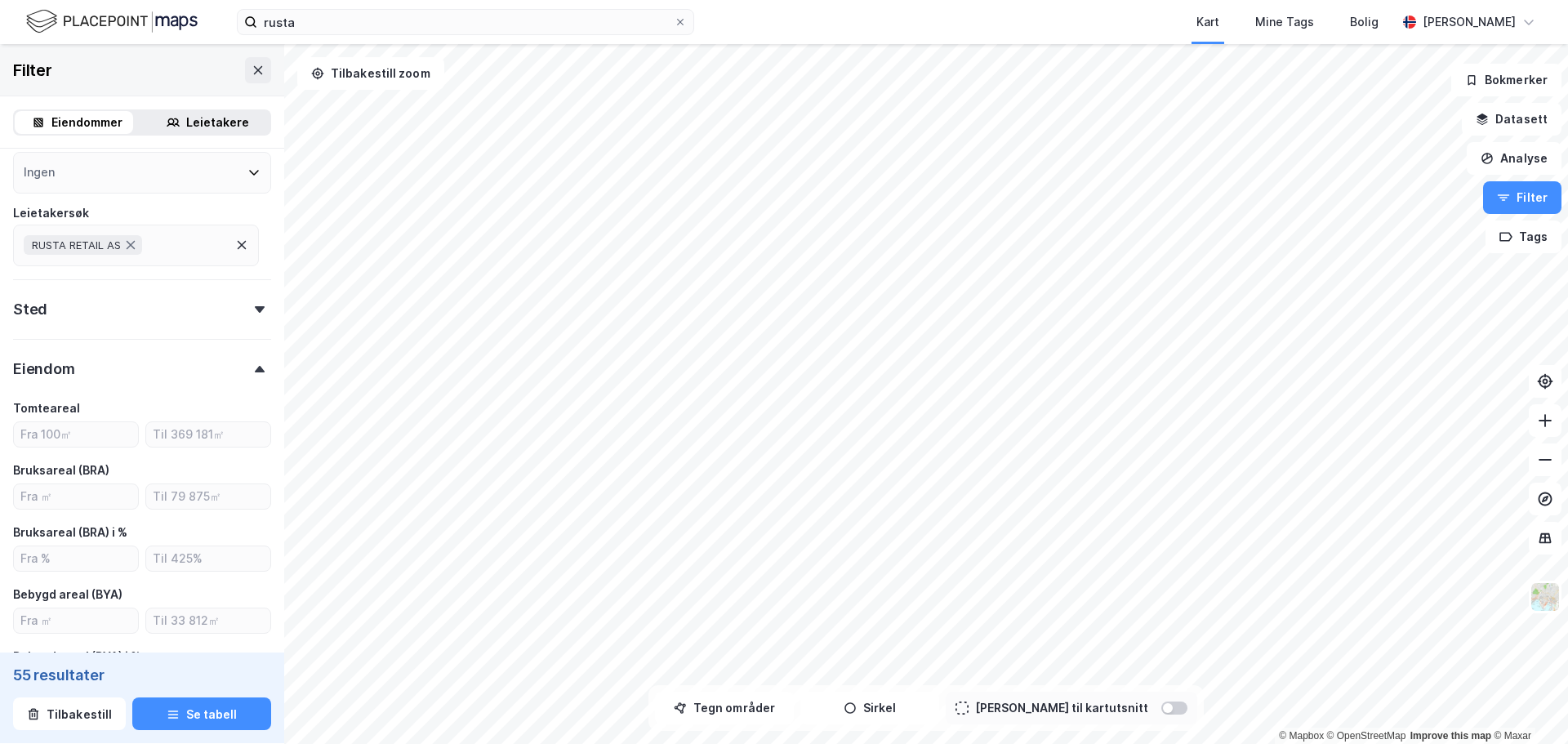
scroll to position [327, 0]
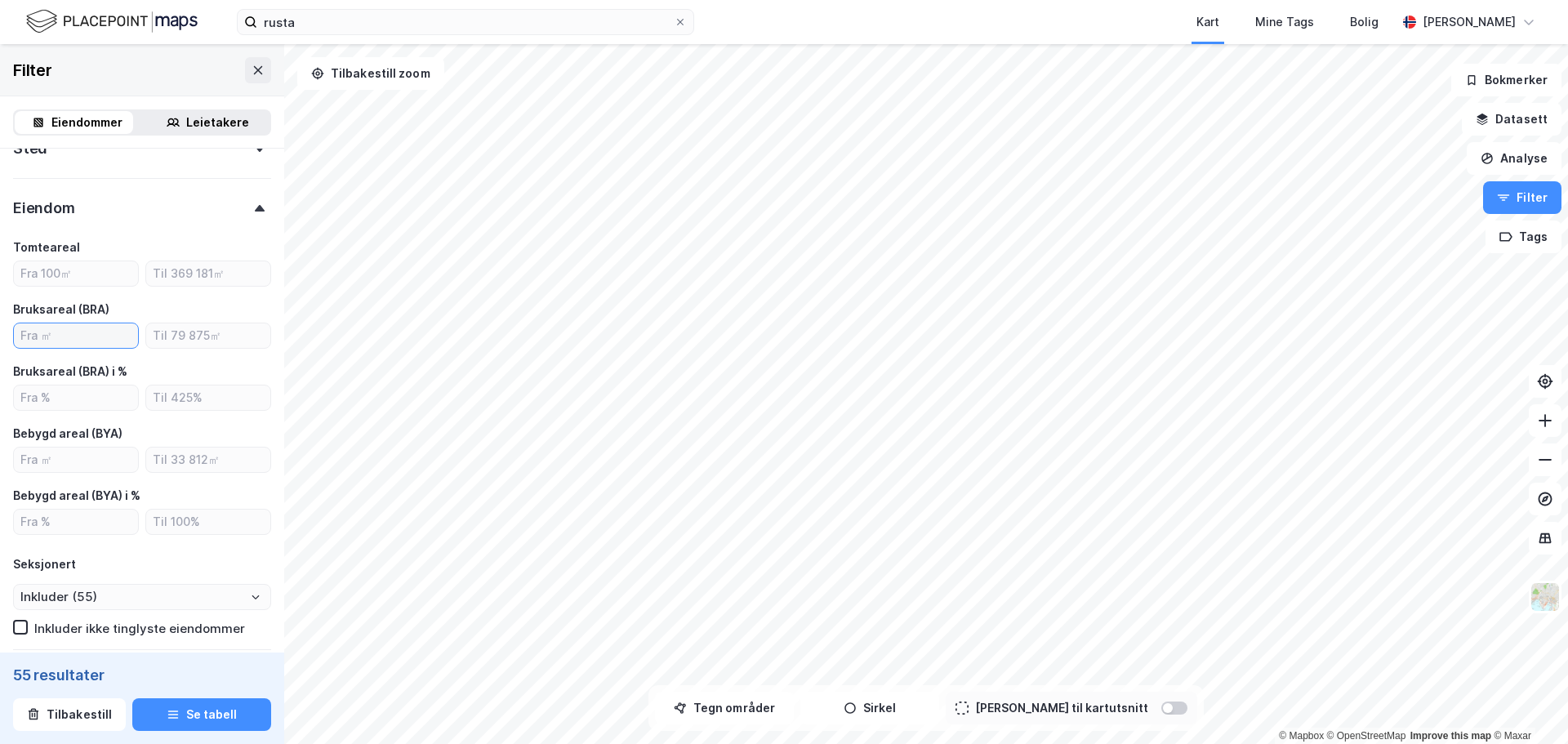
click at [60, 335] on input "number" at bounding box center [75, 335] width 124 height 24
type input "6"
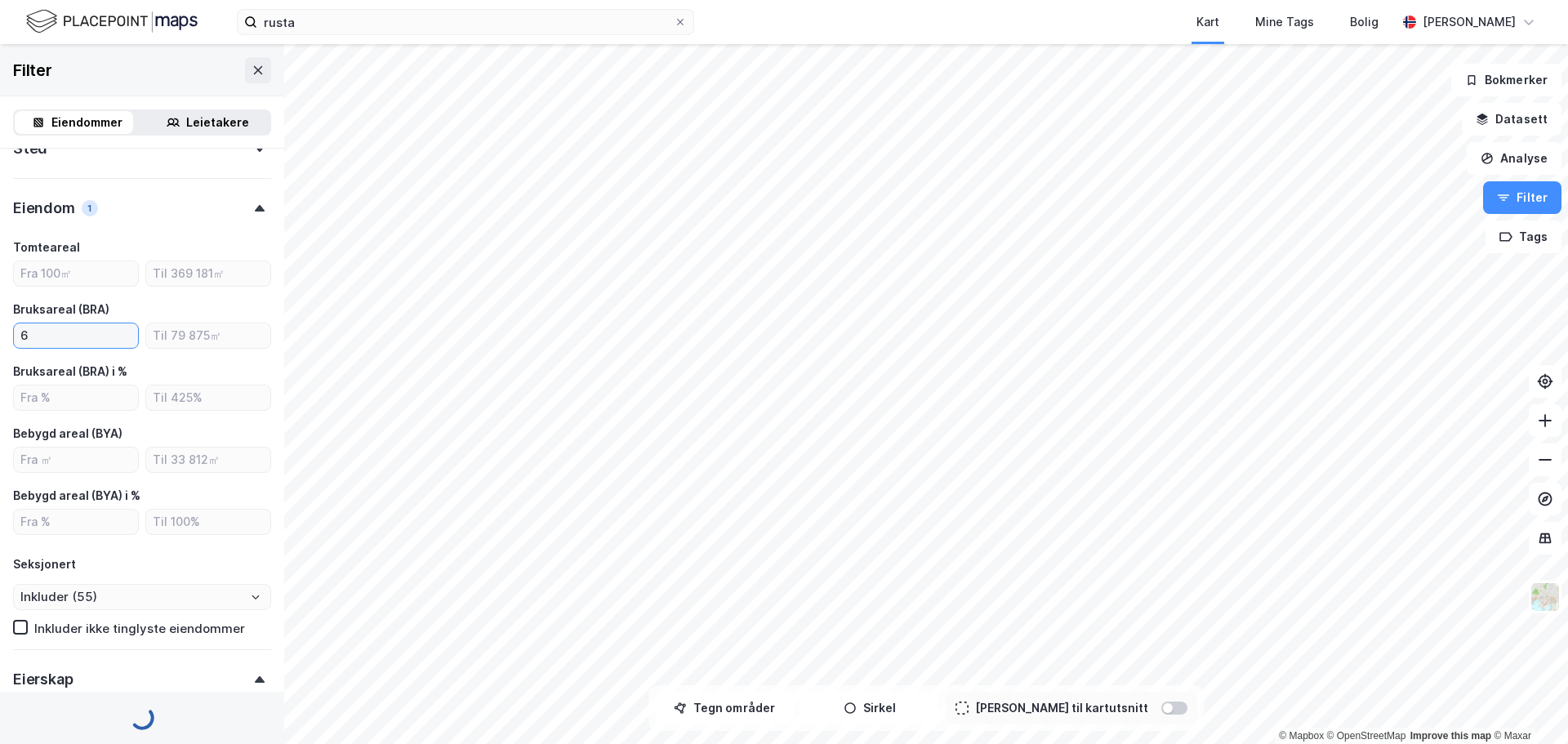
type input "Inkluder (53)"
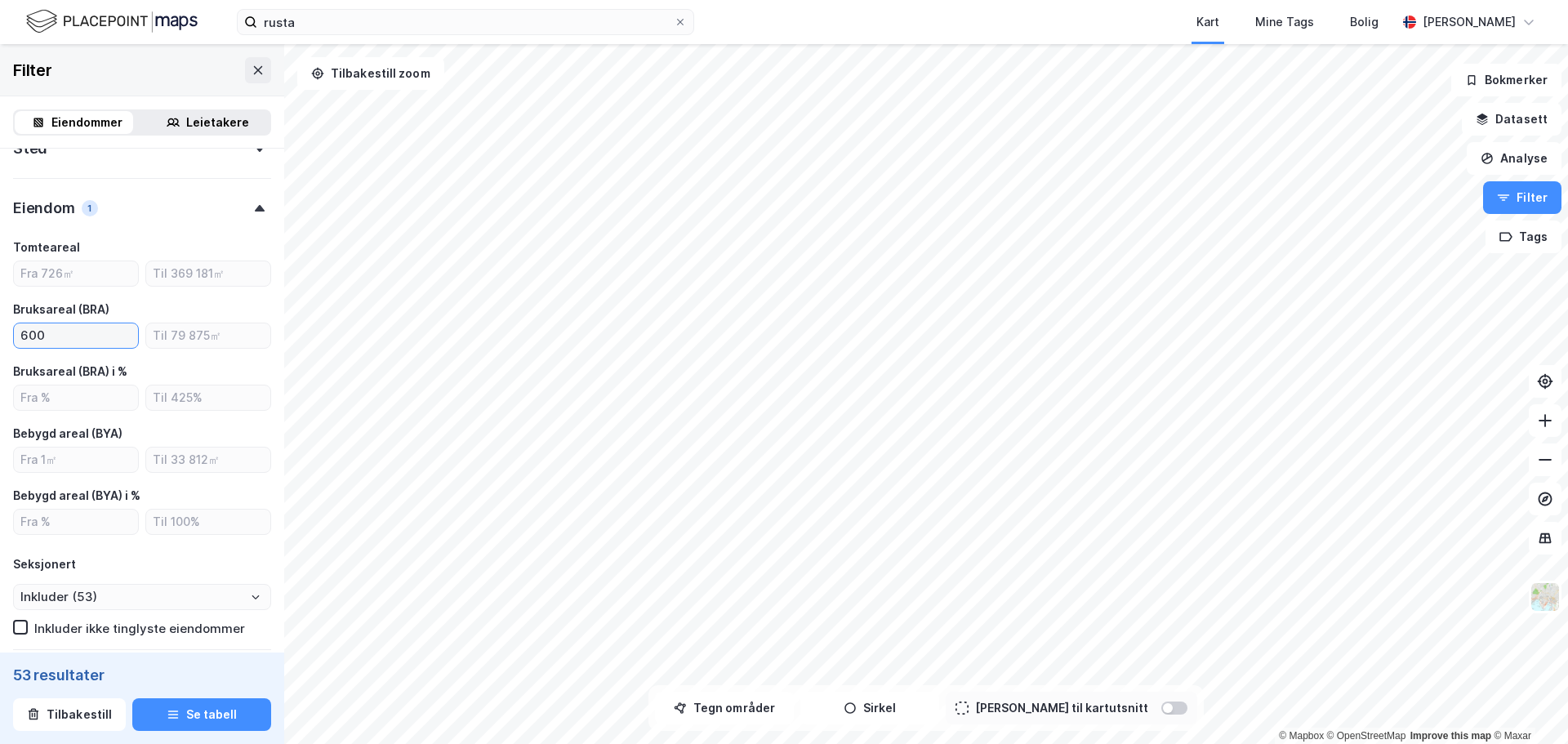
type input "6000"
type input "Inkluder (35)"
type input "6"
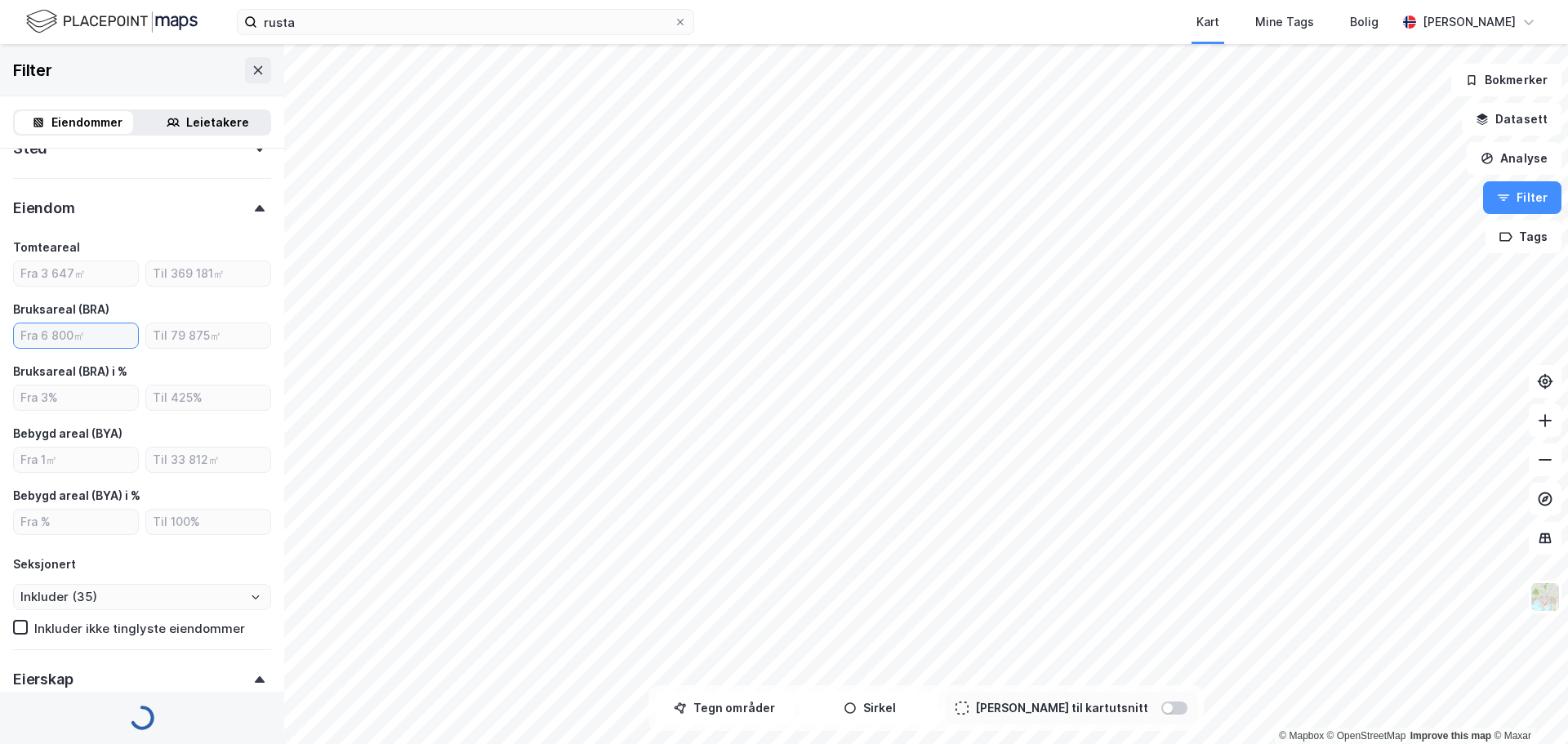
type input "Inkluder (55)"
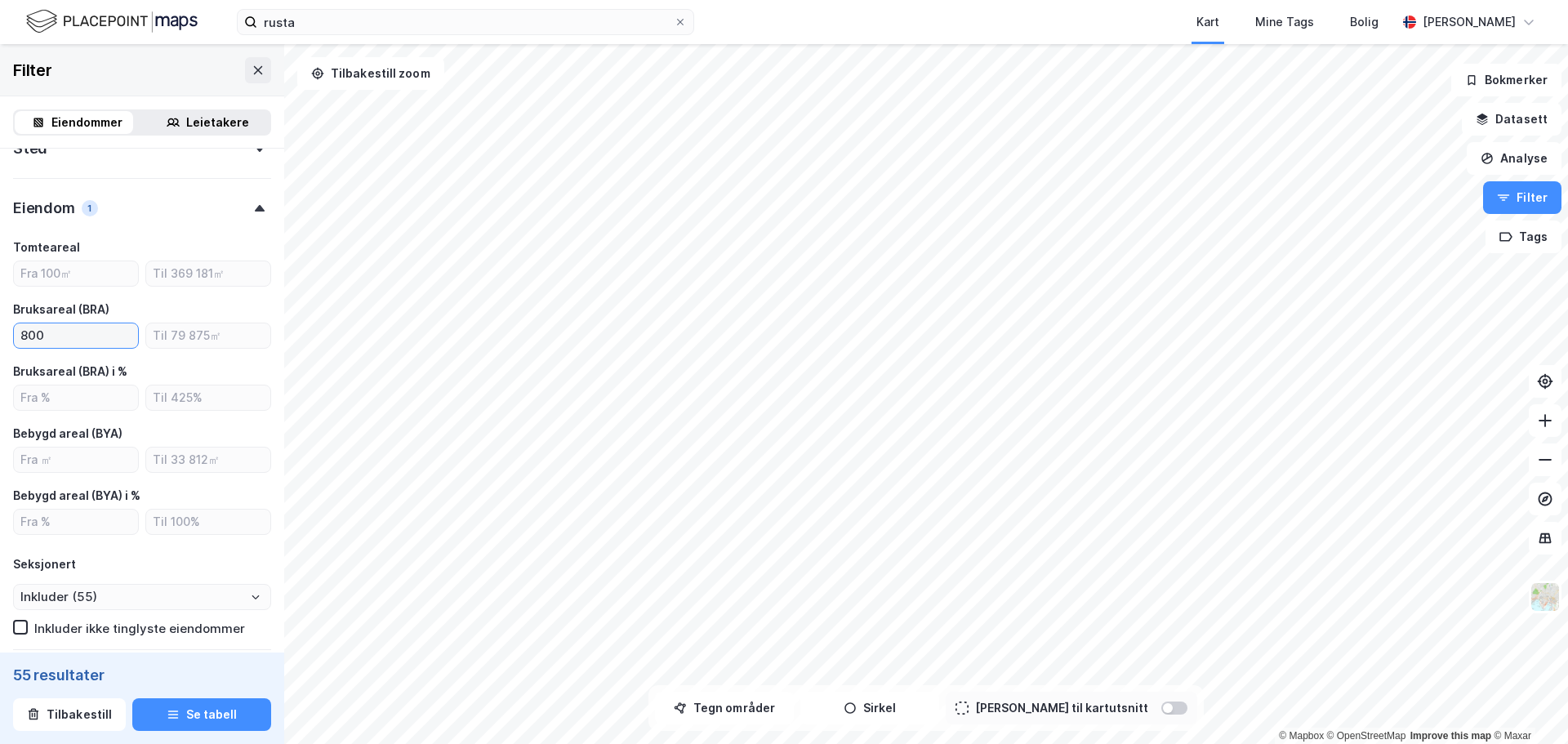
type input "8000"
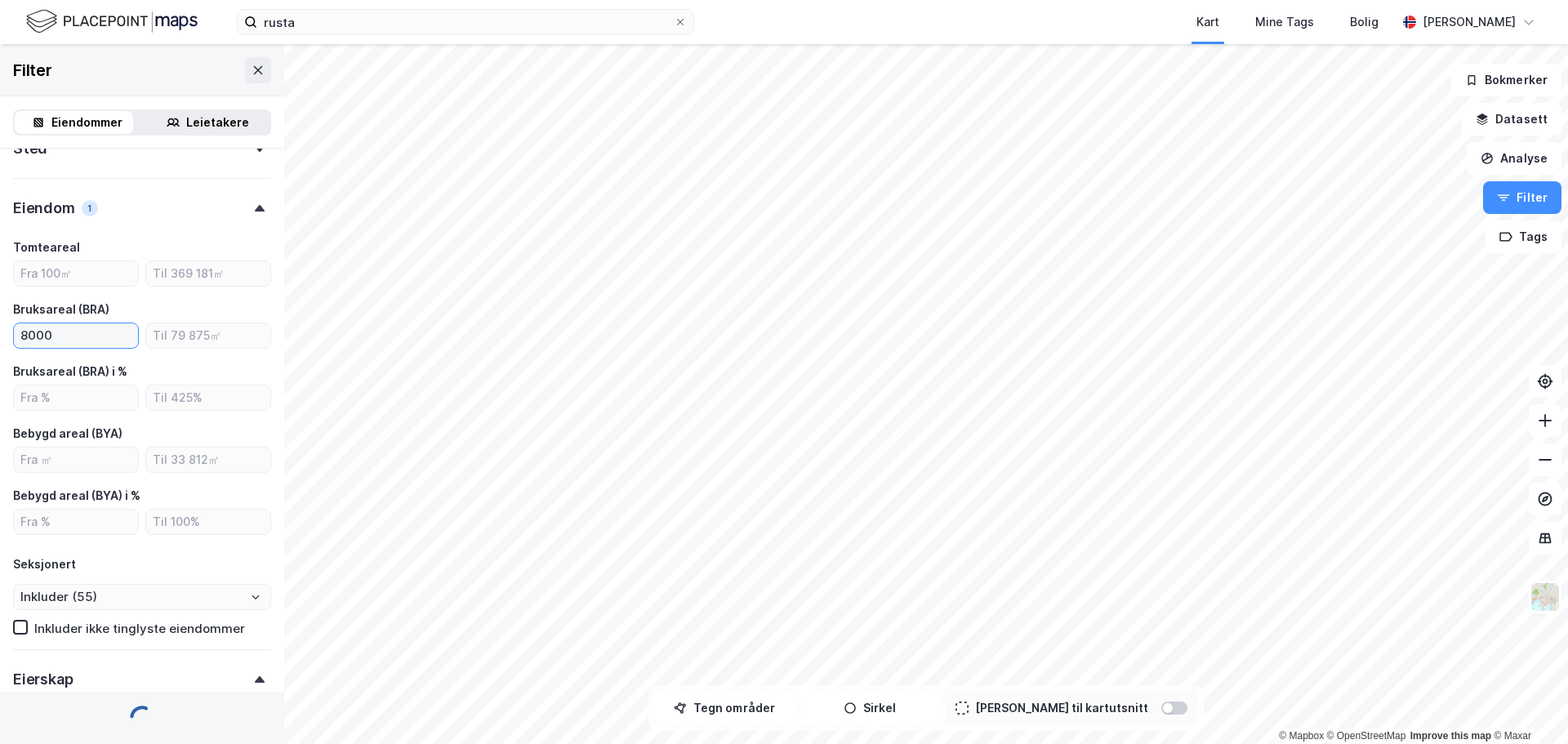
type input "Inkluder (30)"
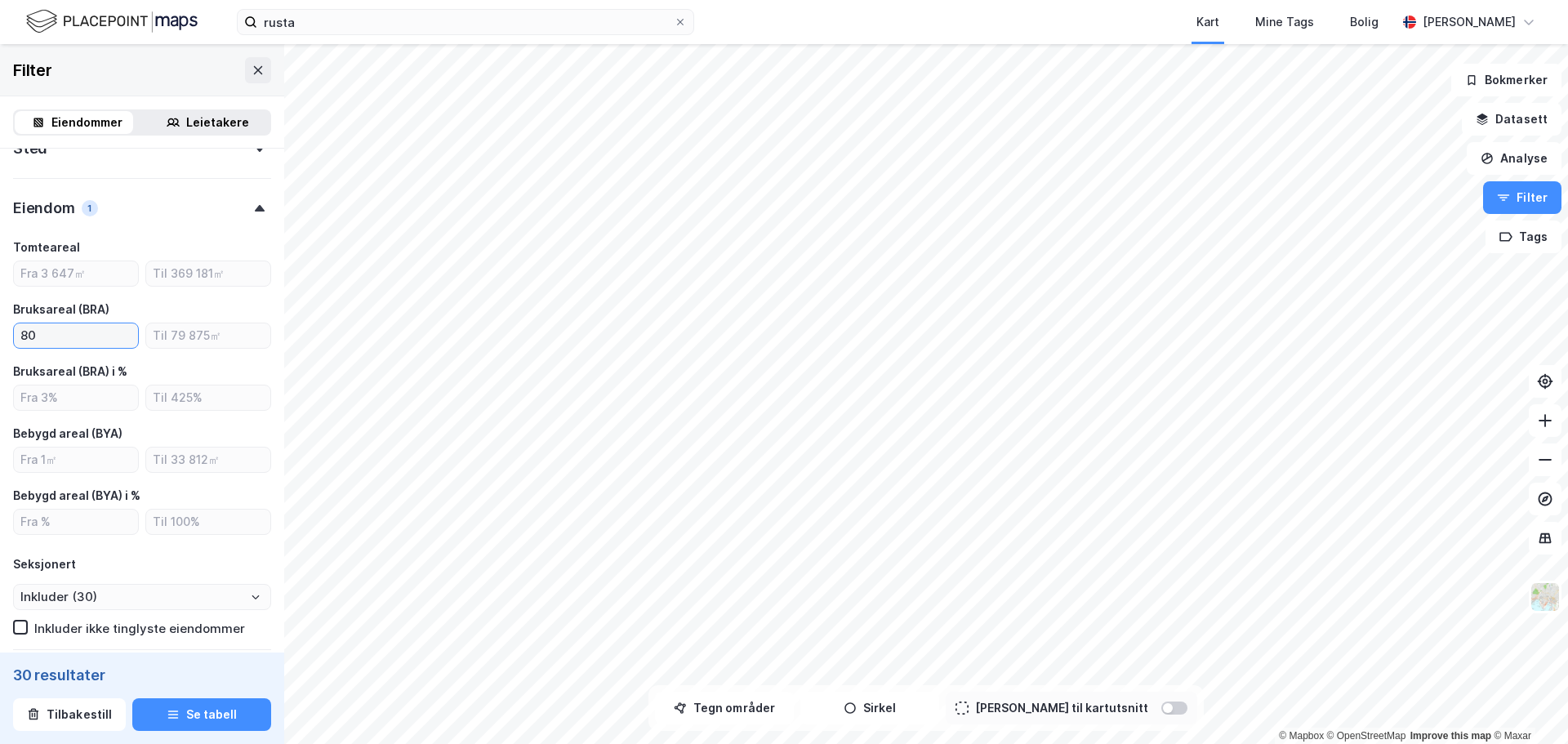
type input "8"
type input "10000"
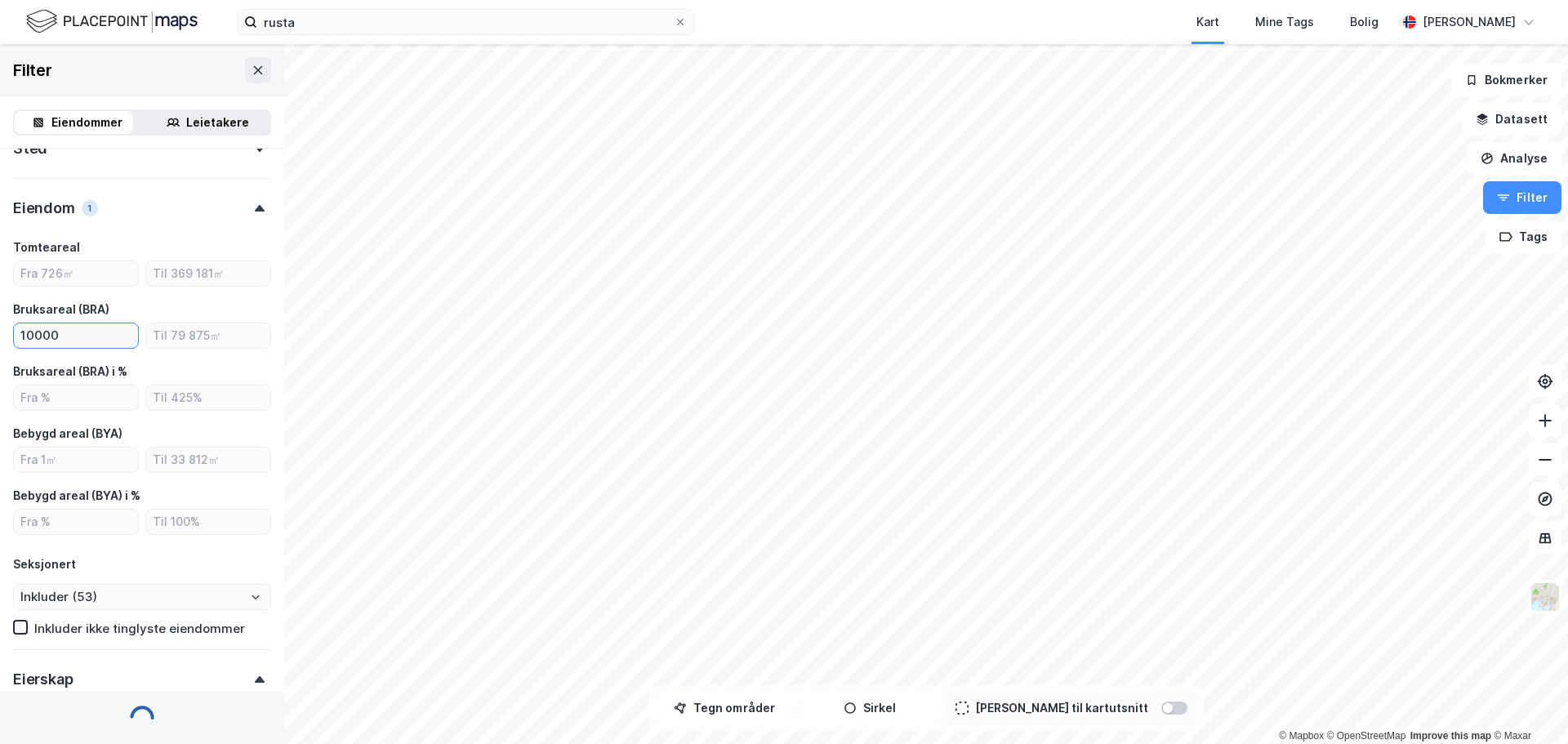
type input "Inkluder (26)"
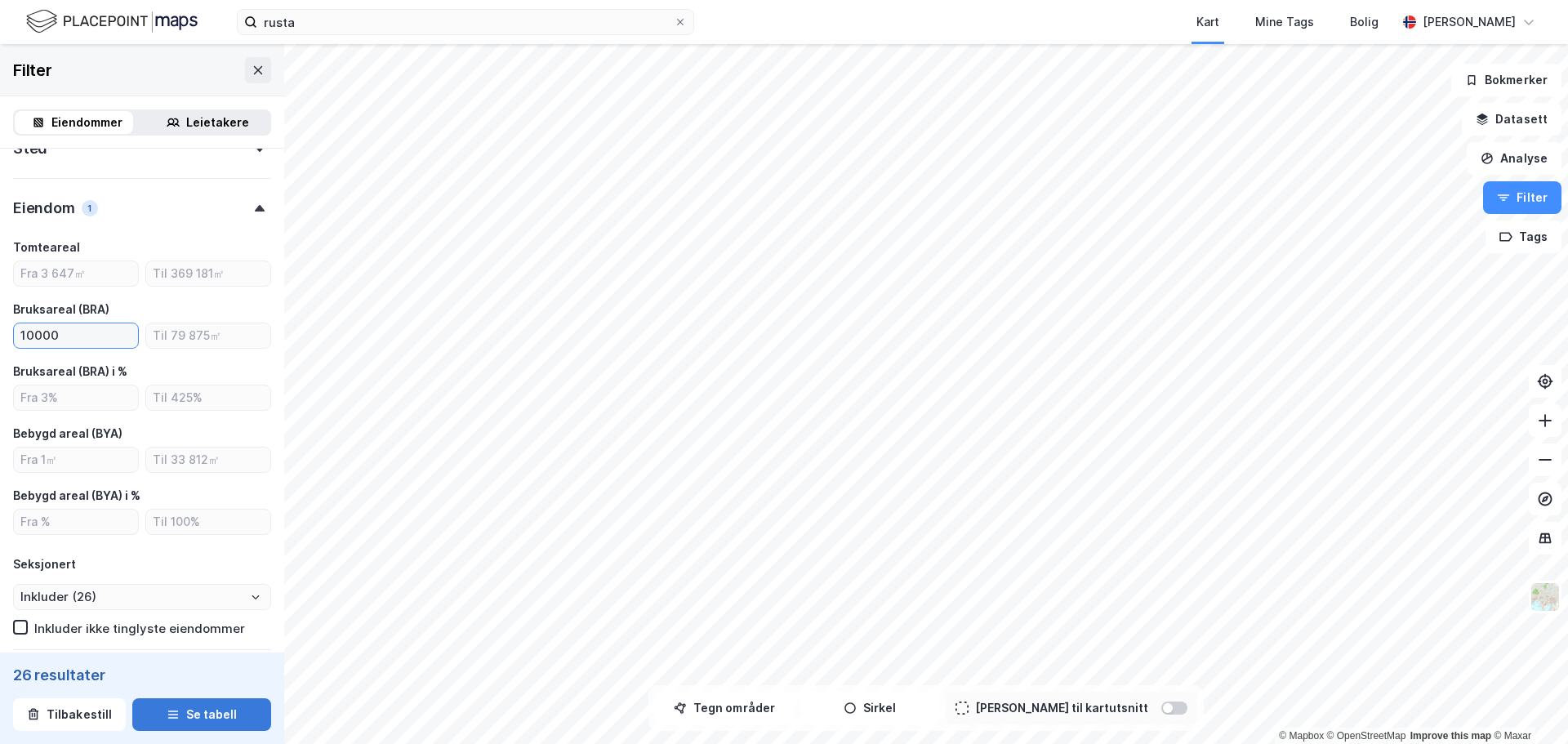
type input "10000"
click at [205, 712] on button "Se tabell" at bounding box center [202, 715] width 138 height 33
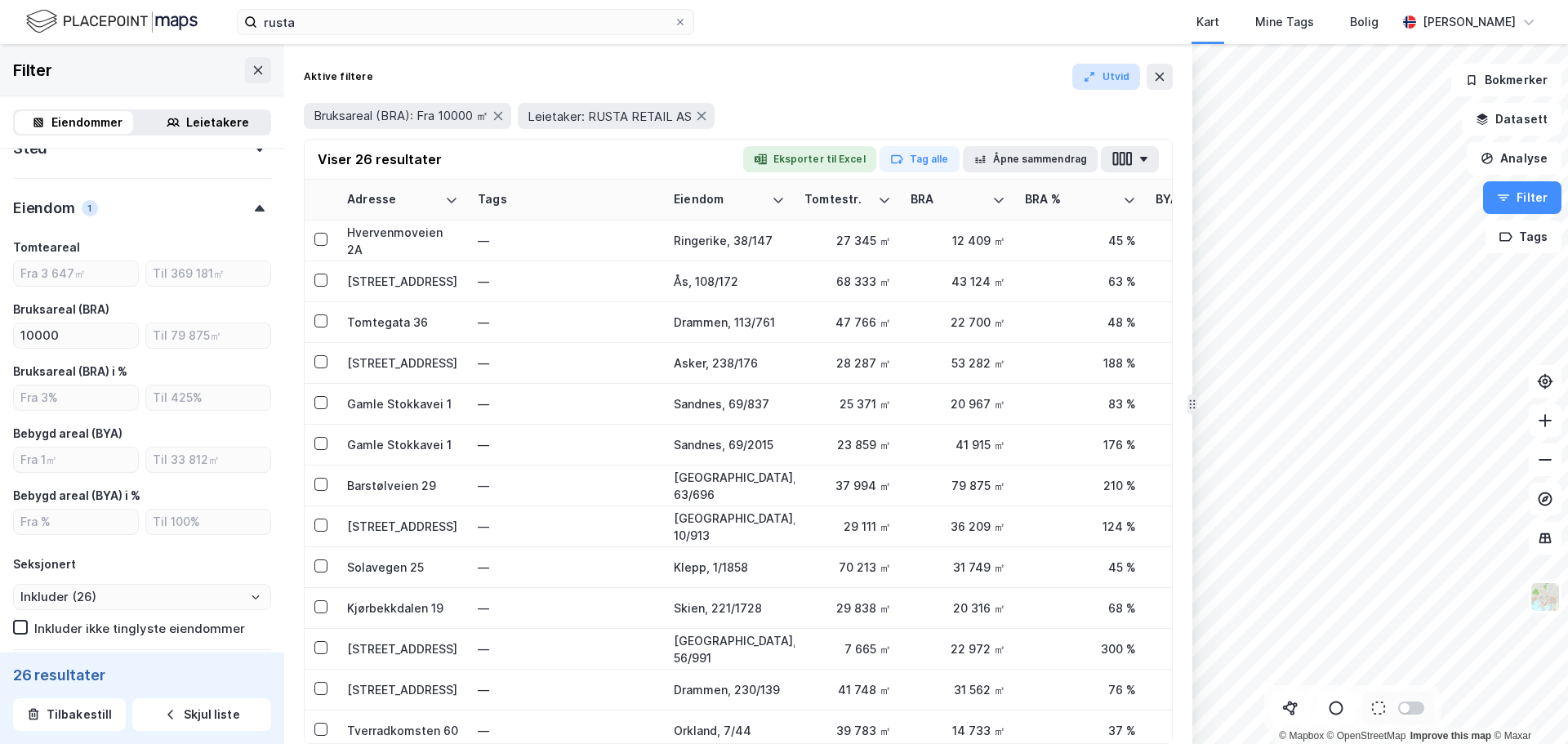
click at [1137, 81] on button "Utvid" at bounding box center [1107, 76] width 68 height 26
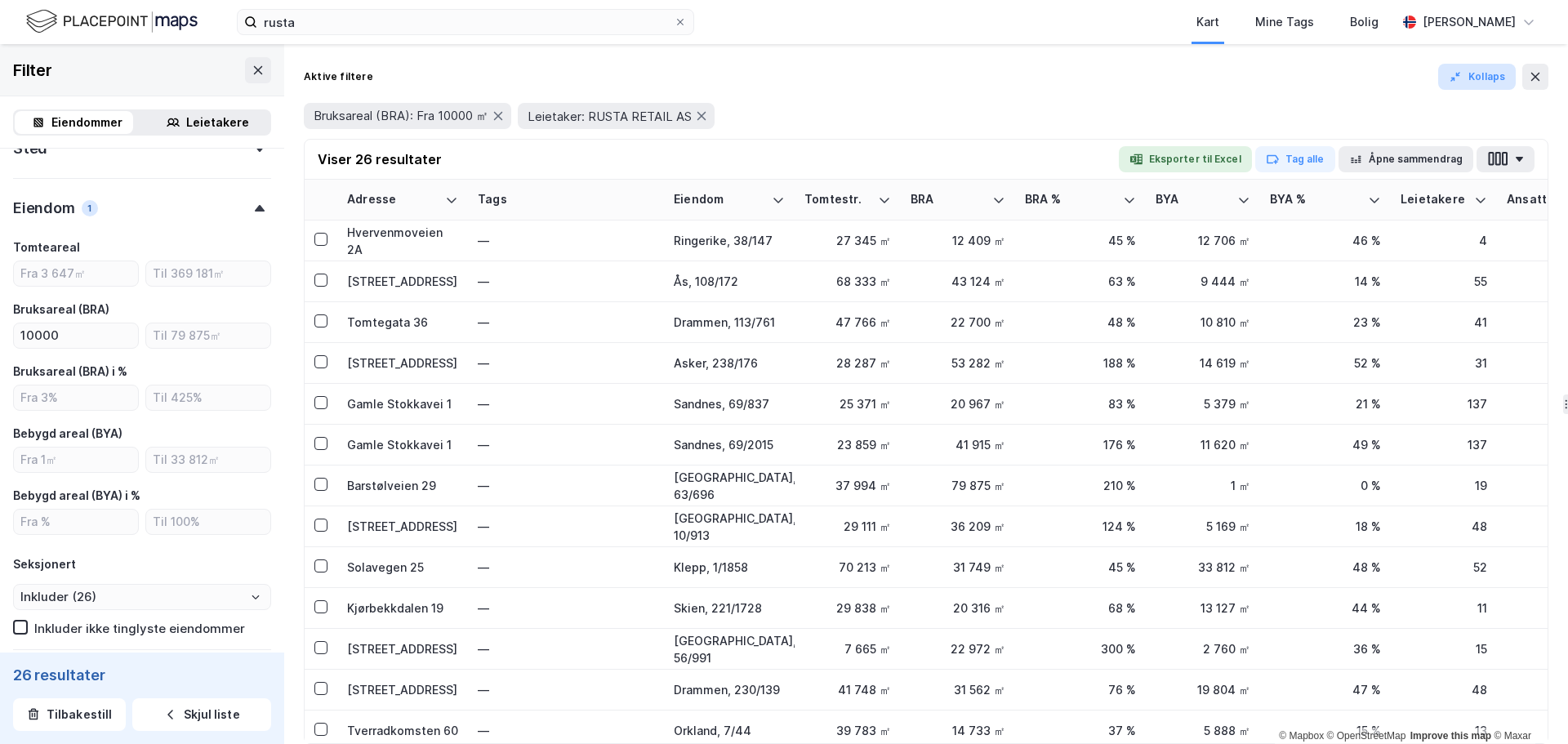
click at [1460, 73] on icon "button" at bounding box center [1458, 74] width 3 height 3
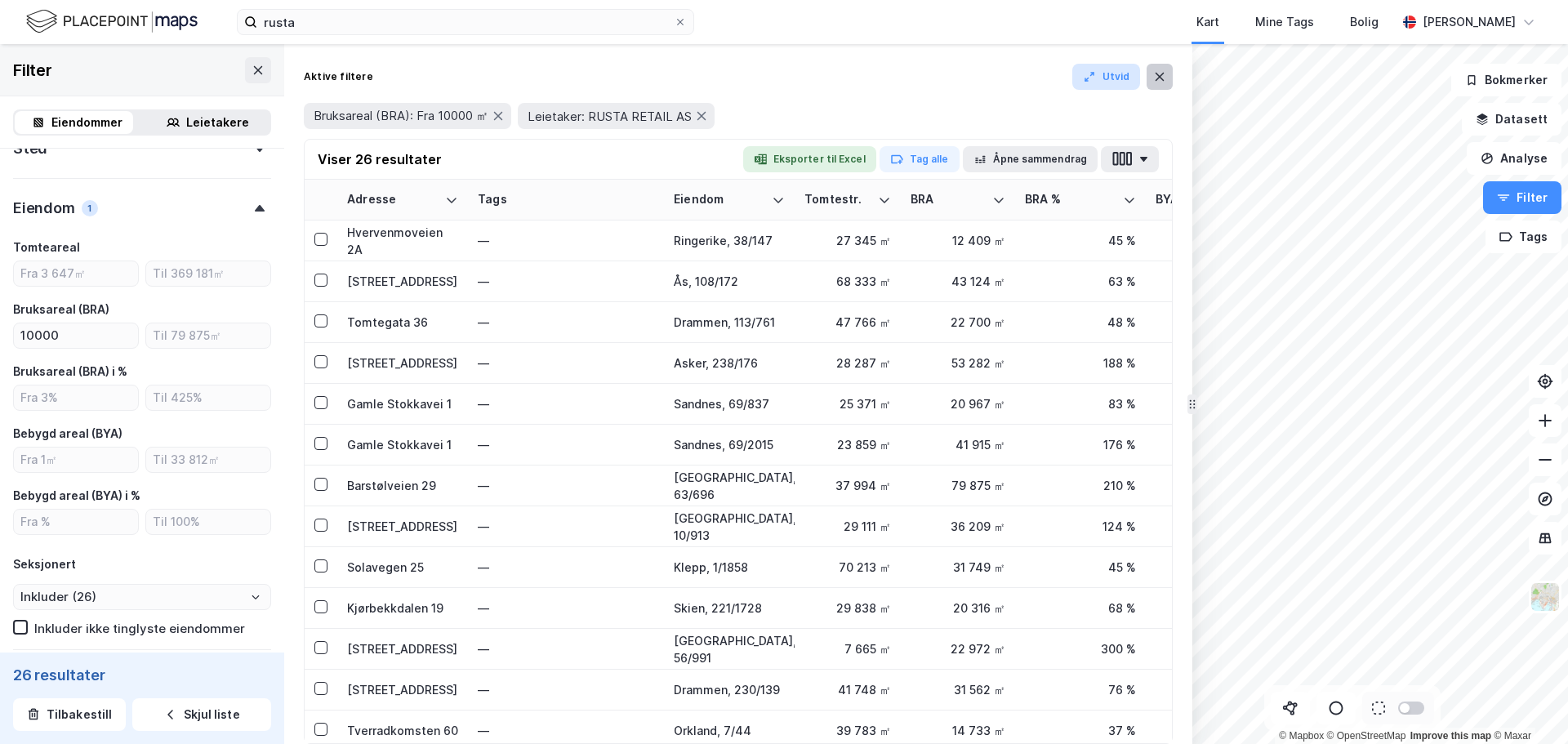
click at [1159, 76] on icon at bounding box center [1159, 77] width 9 height 8
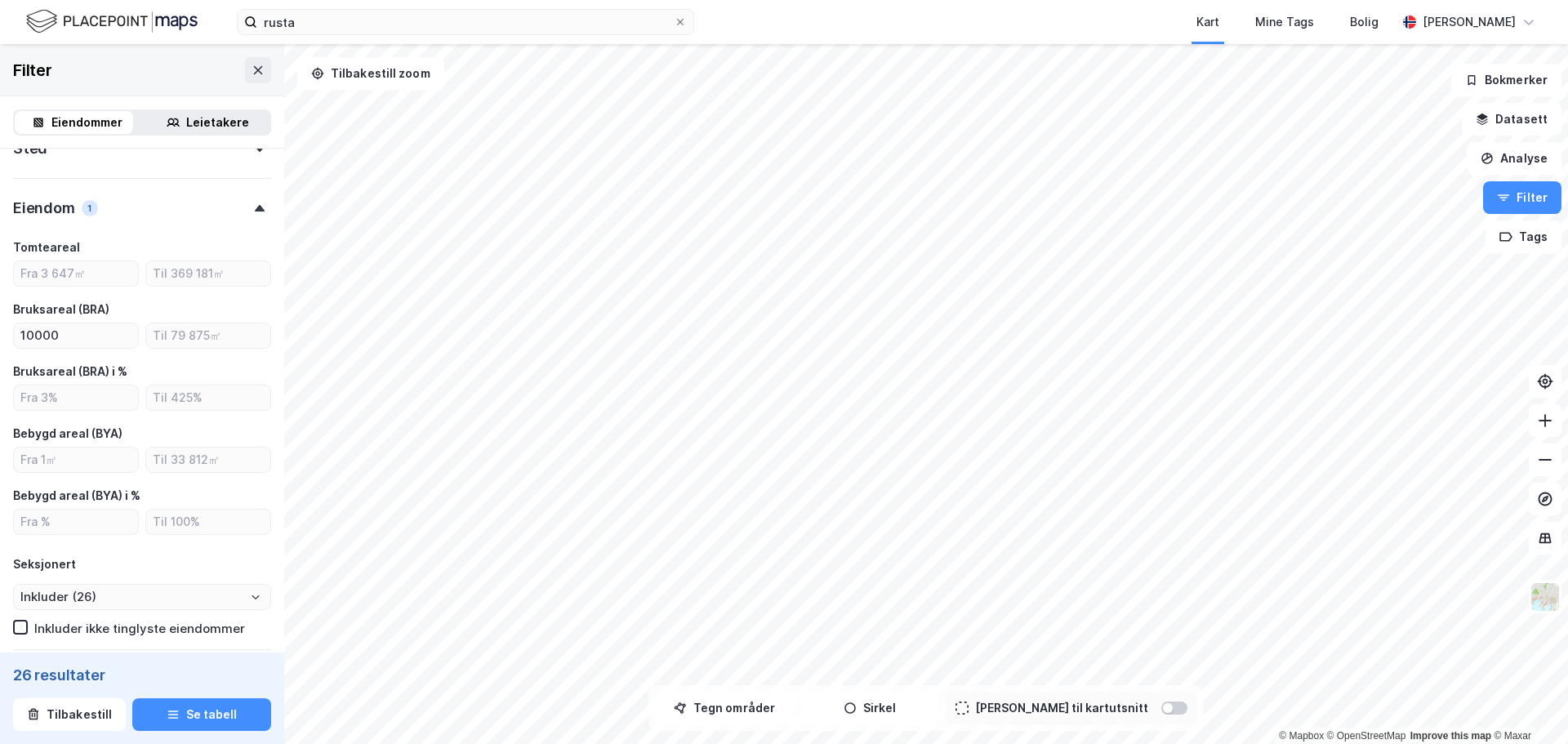
click at [1079, 0] on html "rusta Kart Mine Tags Bolig [PERSON_NAME] © Mapbox © OpenStreetMap Improve this …" at bounding box center [784, 372] width 1568 height 744
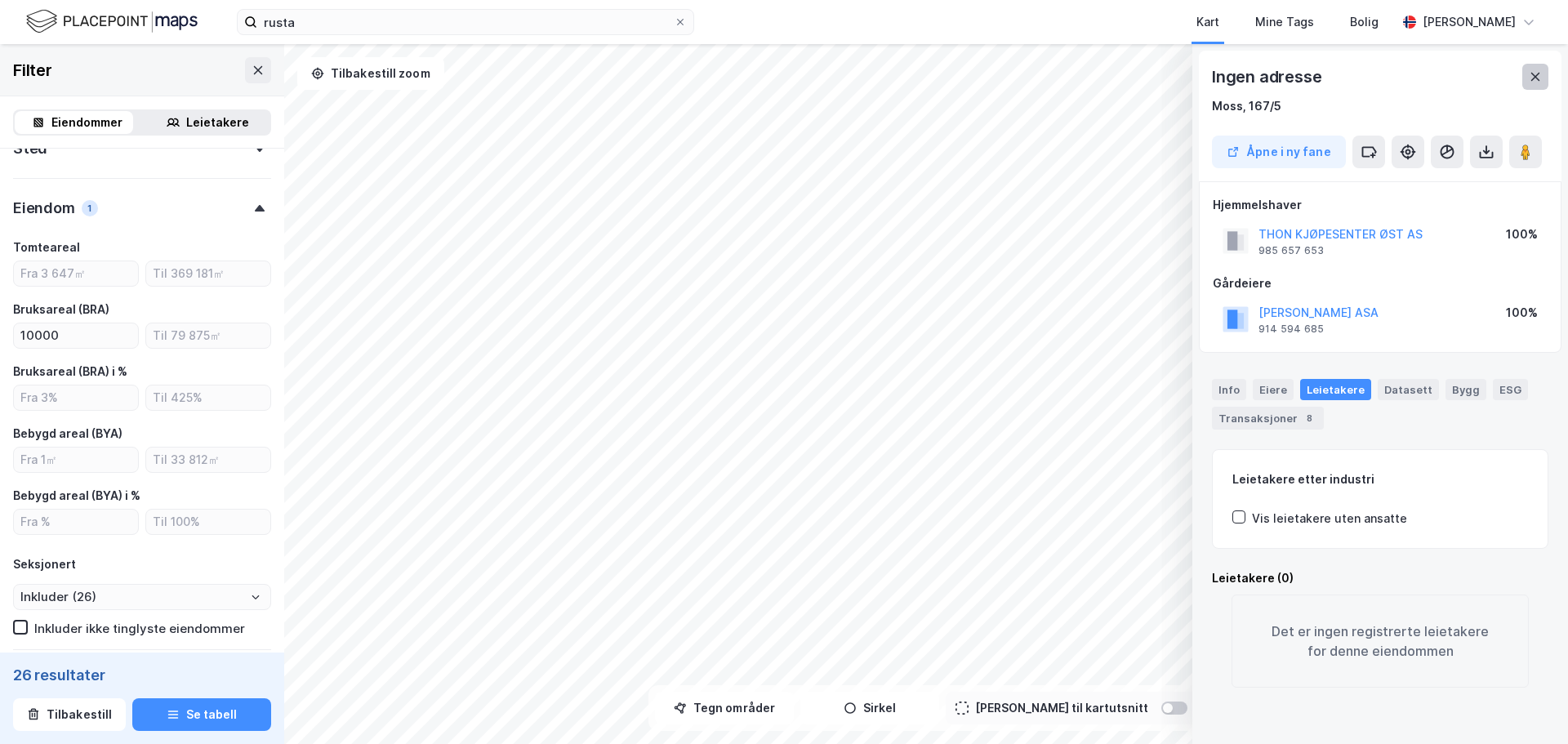
click at [1535, 78] on icon at bounding box center [1535, 77] width 9 height 8
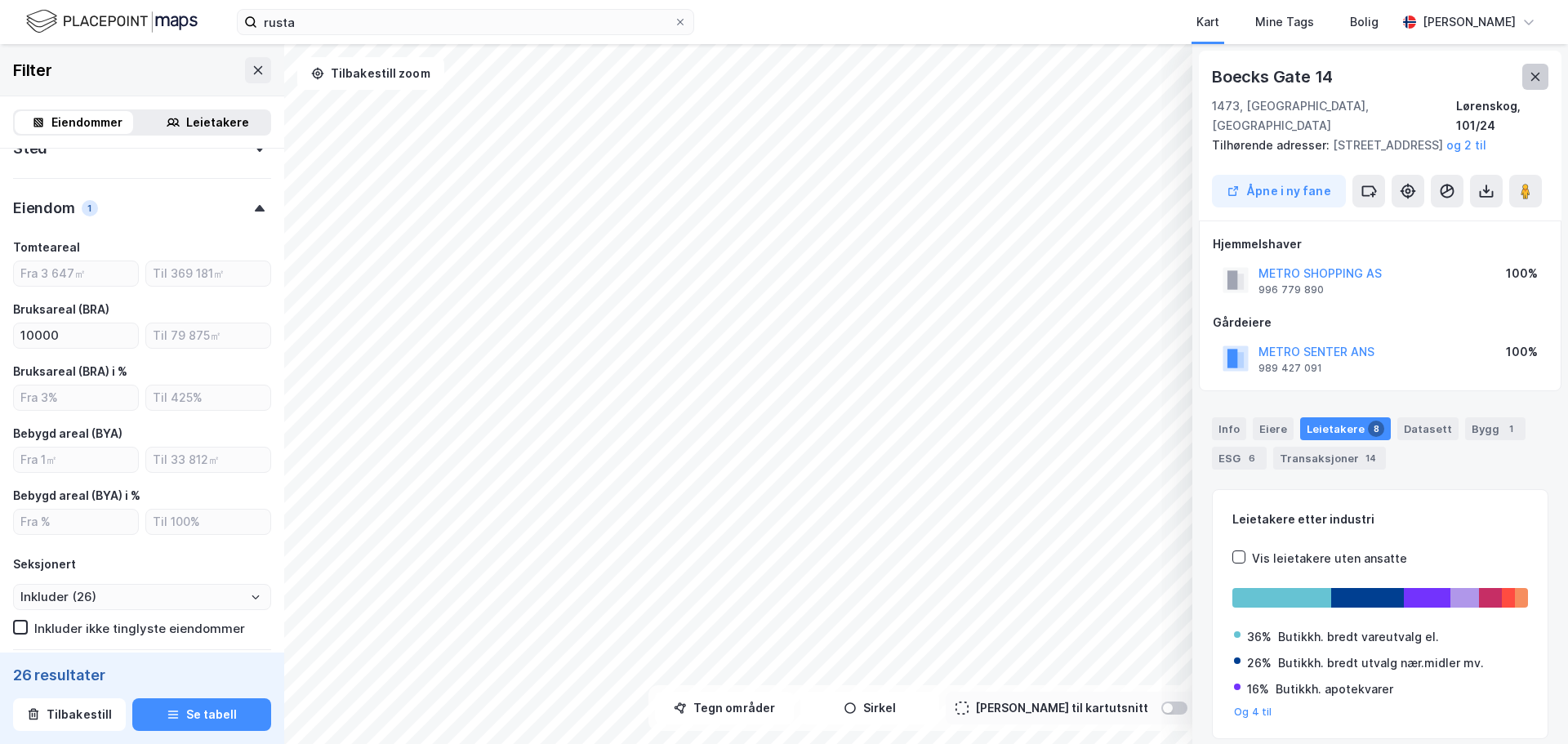
click at [1524, 73] on button at bounding box center [1535, 76] width 26 height 26
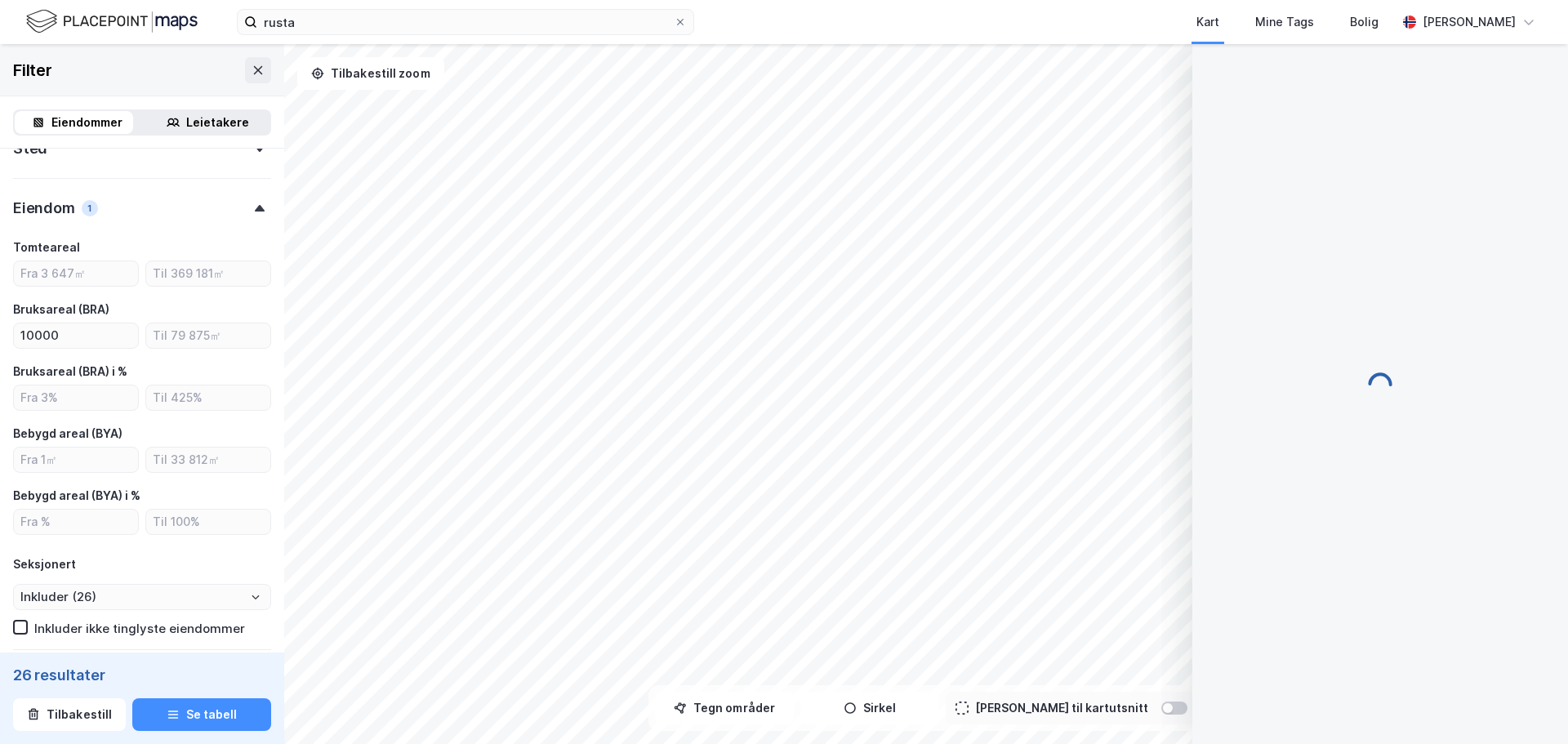
scroll to position [14, 0]
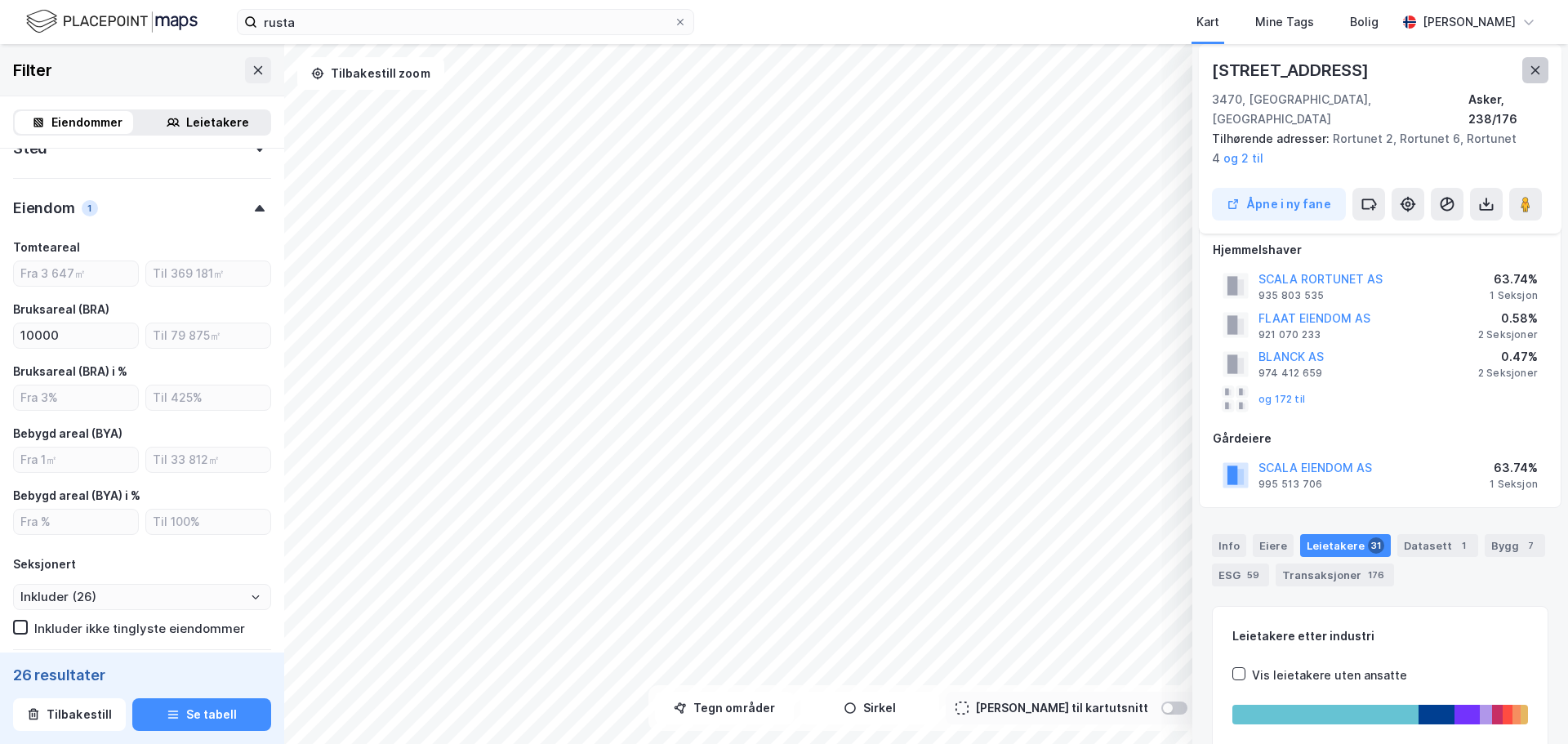
click at [1533, 72] on icon at bounding box center [1535, 70] width 9 height 8
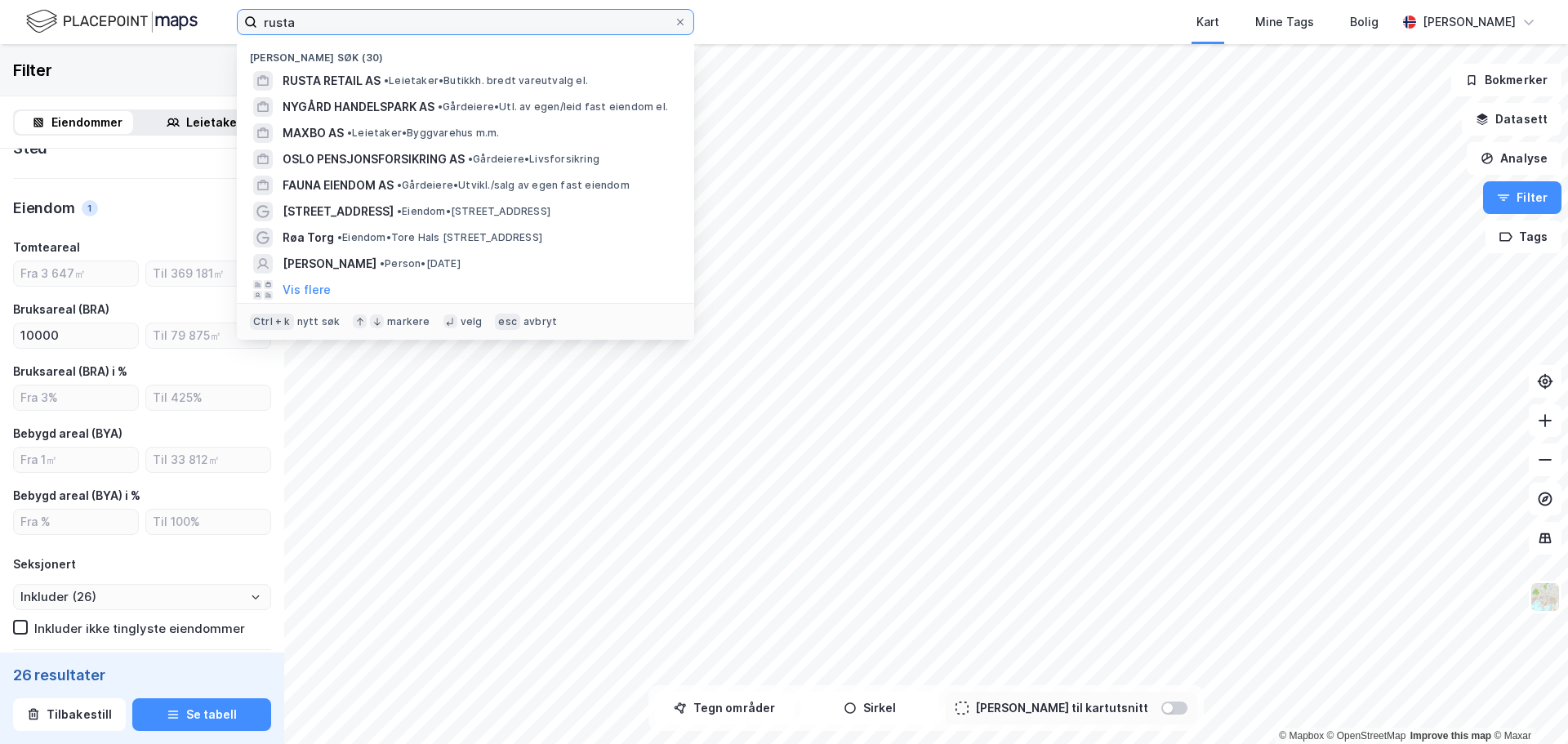
drag, startPoint x: 414, startPoint y: 24, endPoint x: 106, endPoint y: 26, distance: 308.0
click at [106, 26] on div "[PERSON_NAME] søk (30) RUSTA RETAIL AS • Leietaker • Butikkh. bredt vareutvalg …" at bounding box center [784, 21] width 1568 height 44
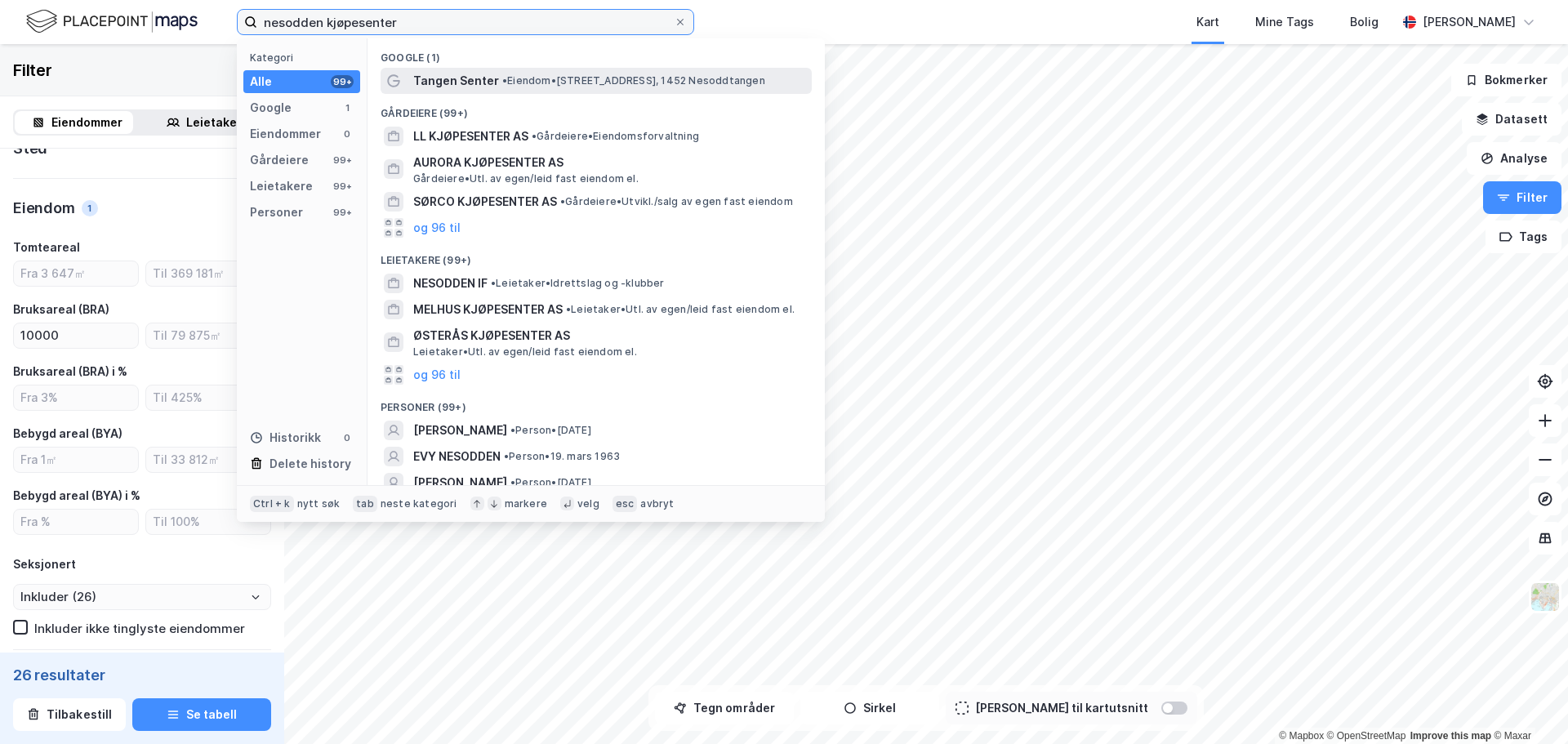
type input "nesodden kjøpesenter"
click at [564, 87] on span "• Eiendom • [STREET_ADDRESS], 1452 [GEOGRAPHIC_DATA]" at bounding box center [634, 80] width 263 height 13
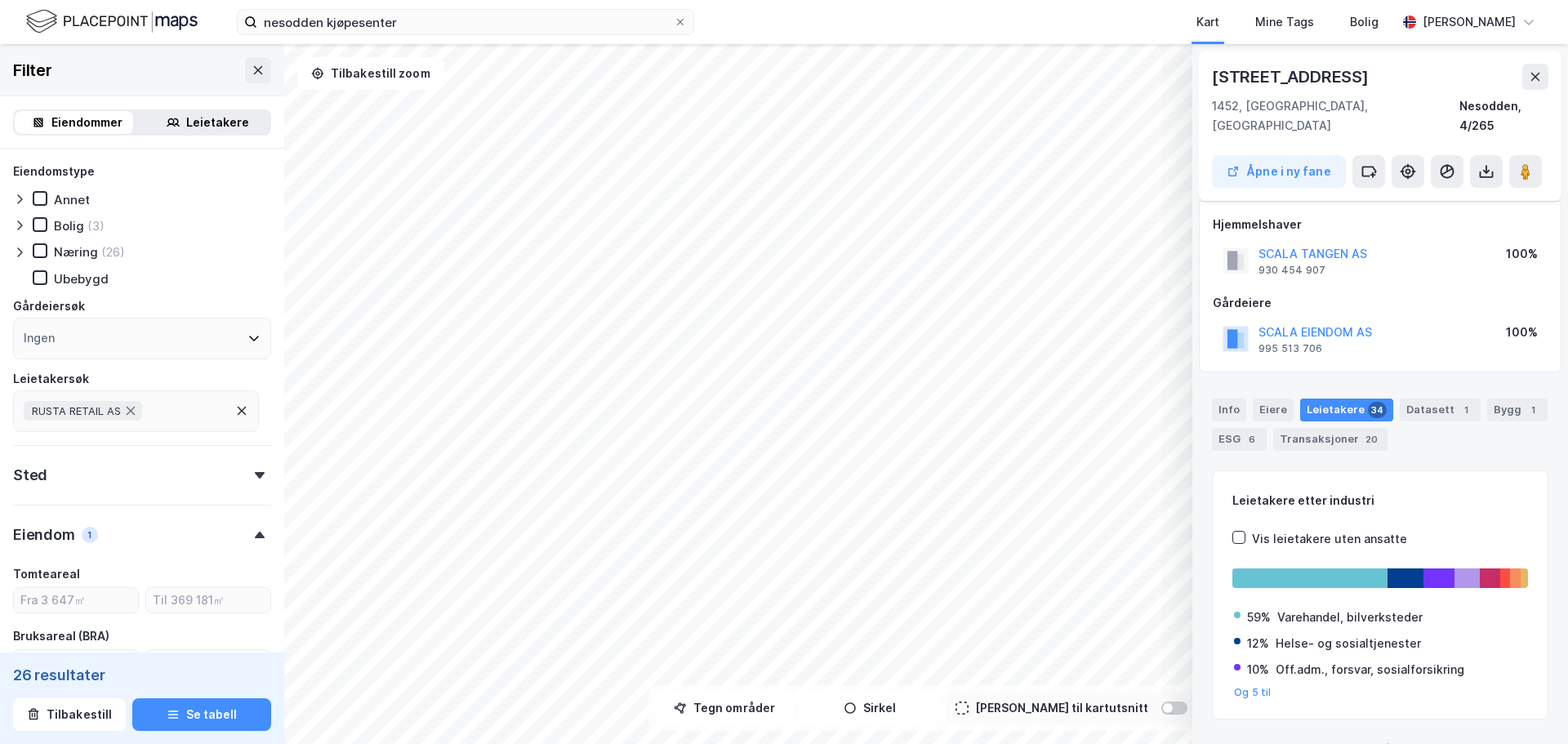
scroll to position [14, 0]
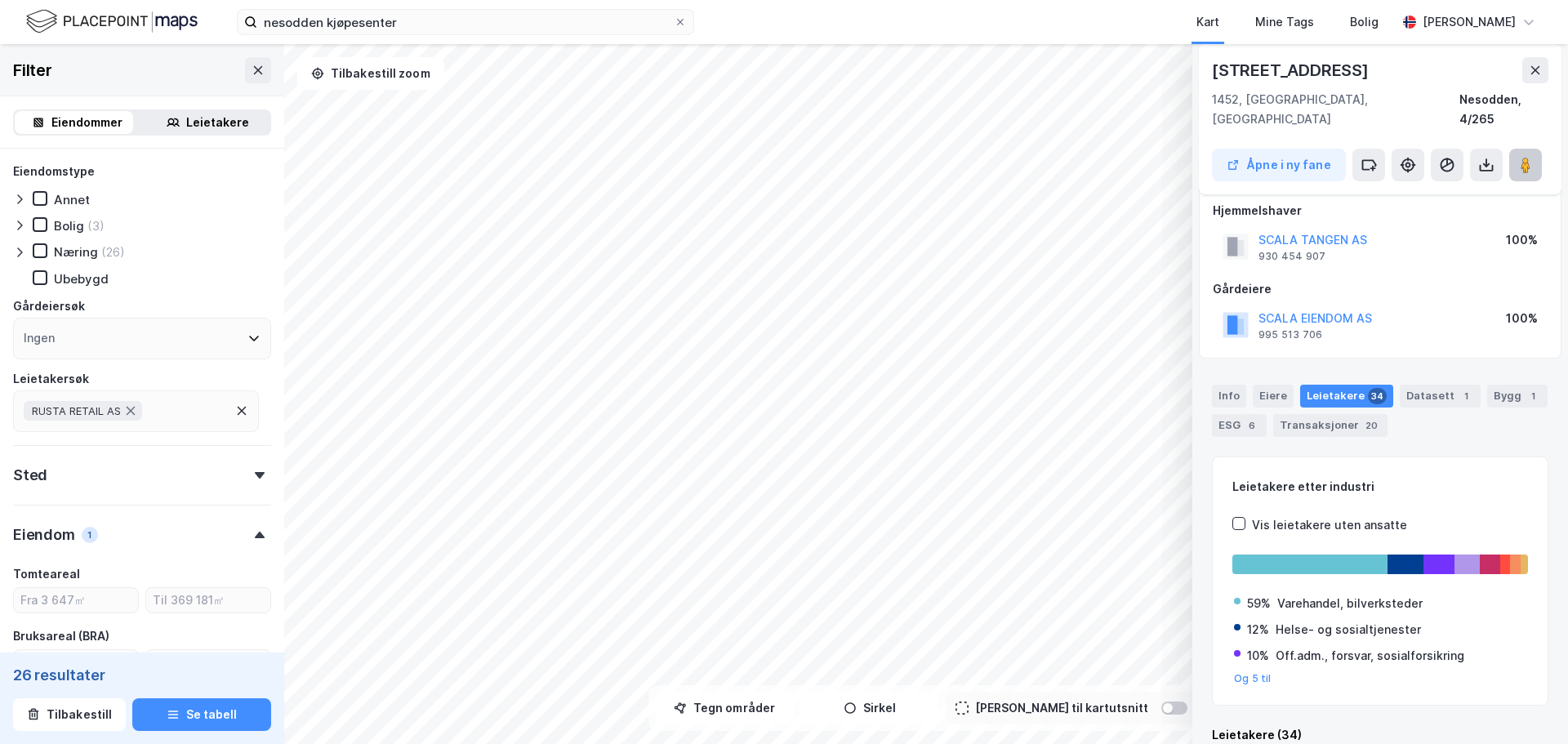
click at [1527, 157] on image at bounding box center [1525, 165] width 10 height 17
click at [1548, 72] on div "Vestveien 51 1452, [GEOGRAPHIC_DATA], [GEOGRAPHIC_DATA] Nesodden, 4/265 Åpne i …" at bounding box center [1380, 119] width 363 height 150
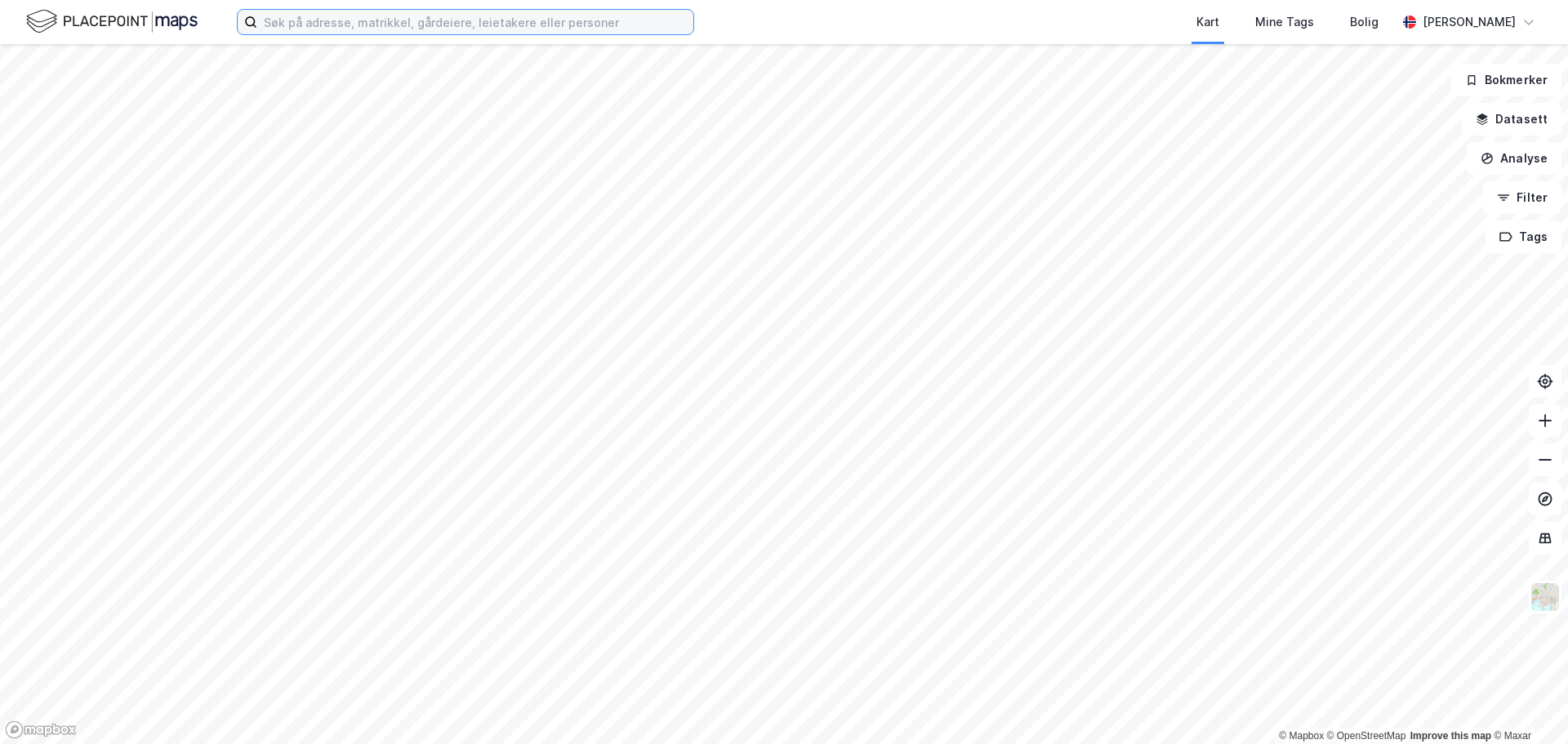
click at [284, 20] on input at bounding box center [475, 21] width 436 height 24
paste input "Hedvig Hundhammer"
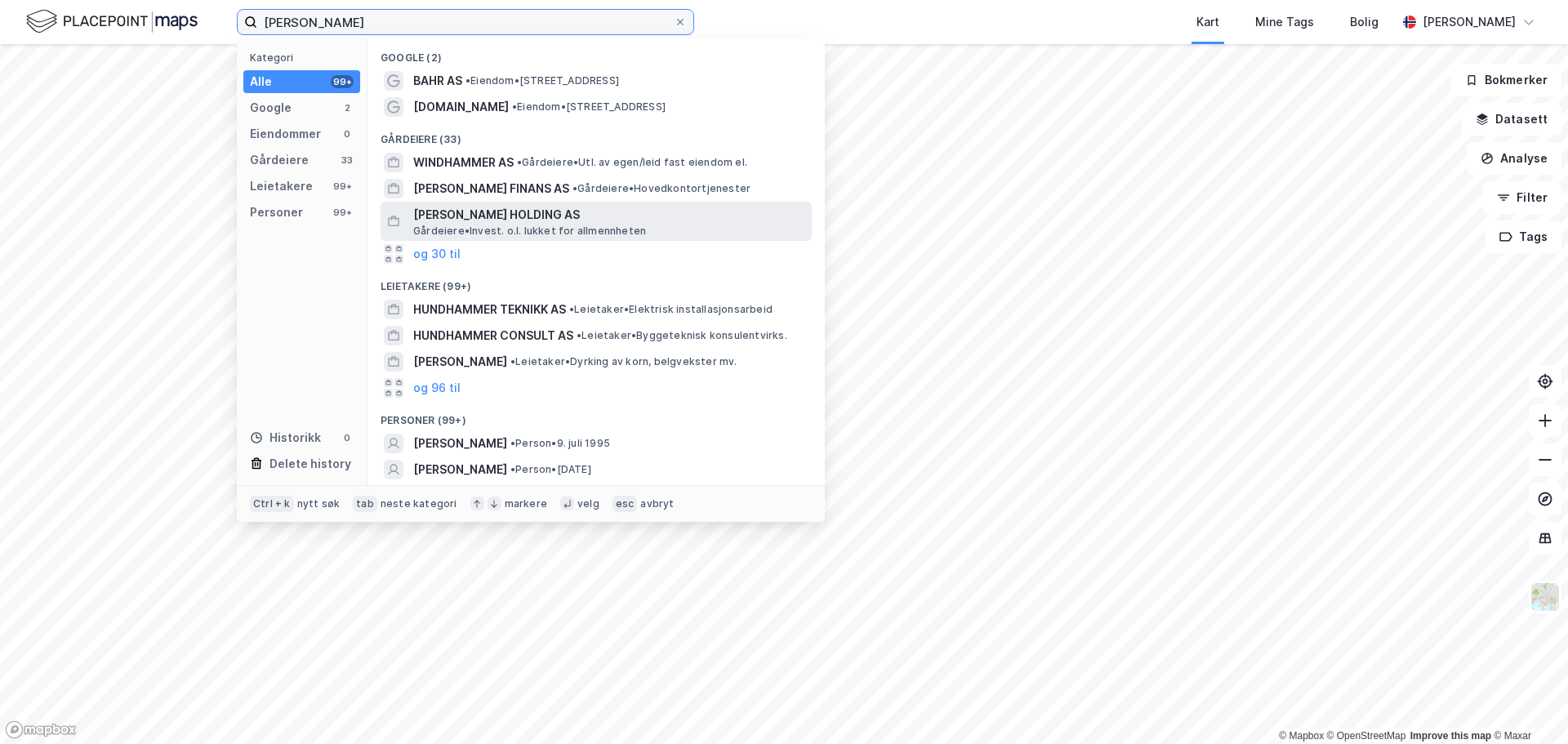
scroll to position [50, 0]
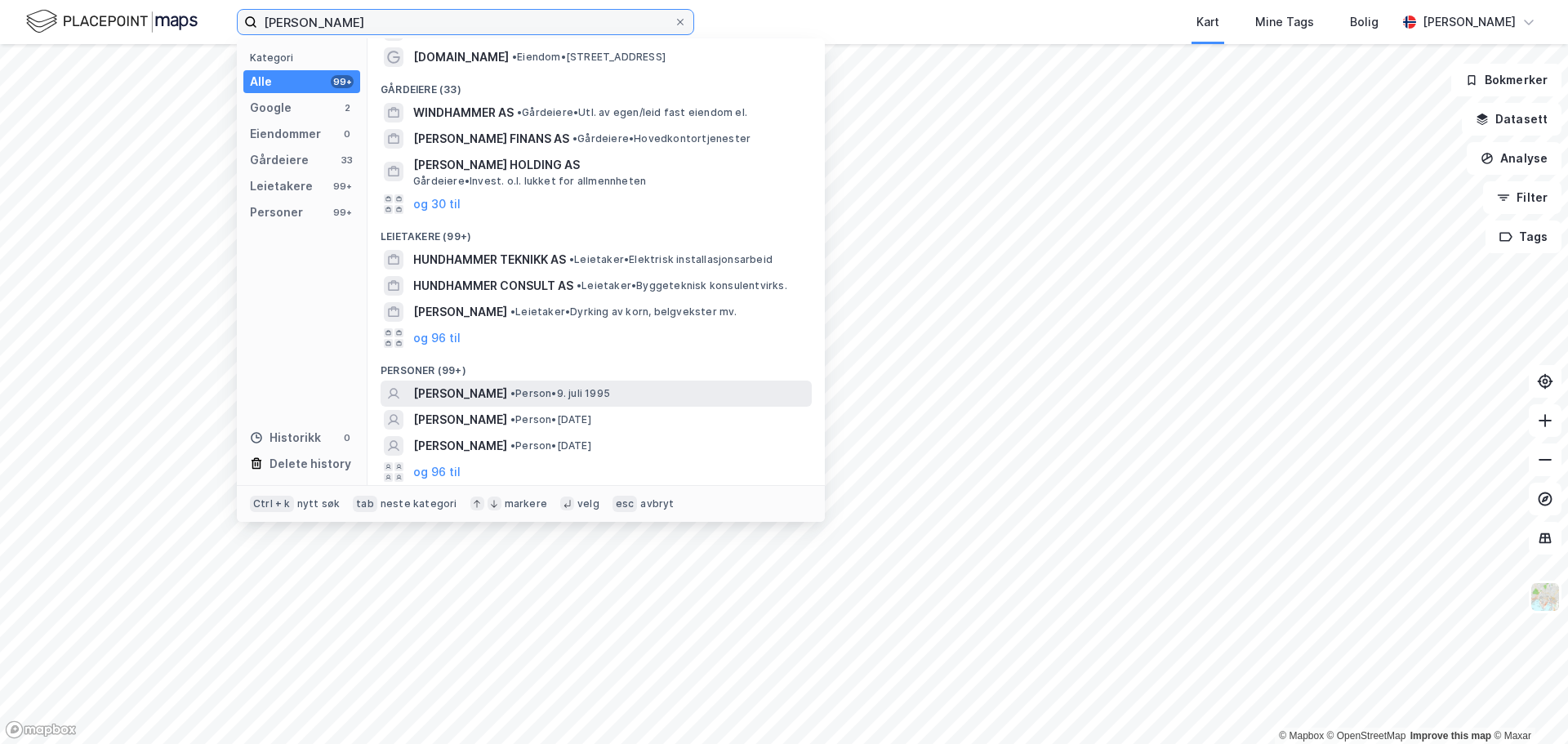
type input "Hedvig Hundhammer"
click at [507, 398] on span "HEDVIG HEIEREN HUNDHAMMER" at bounding box center [460, 394] width 94 height 20
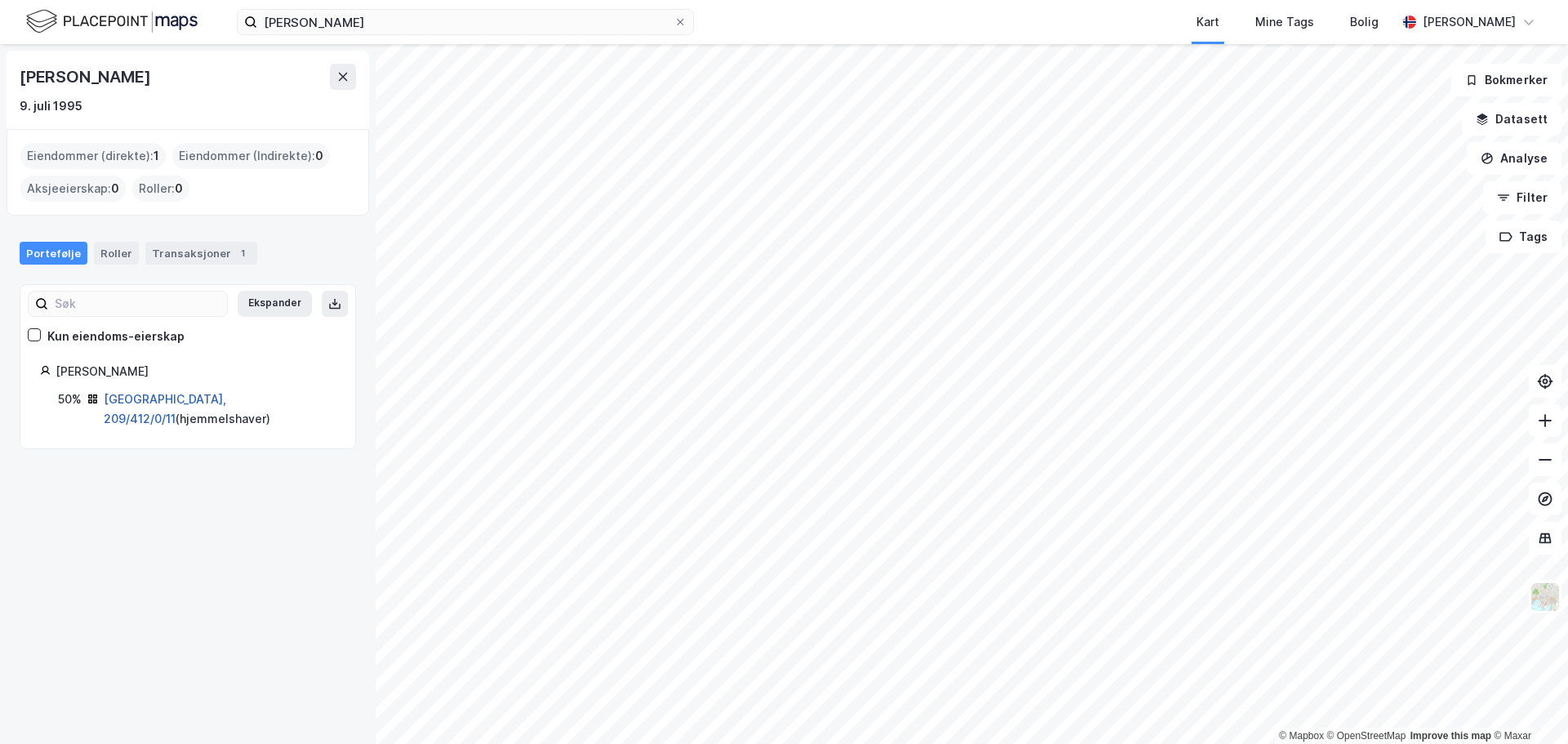
click at [123, 399] on link "Oslo, 209/412/0/11" at bounding box center [165, 409] width 123 height 33
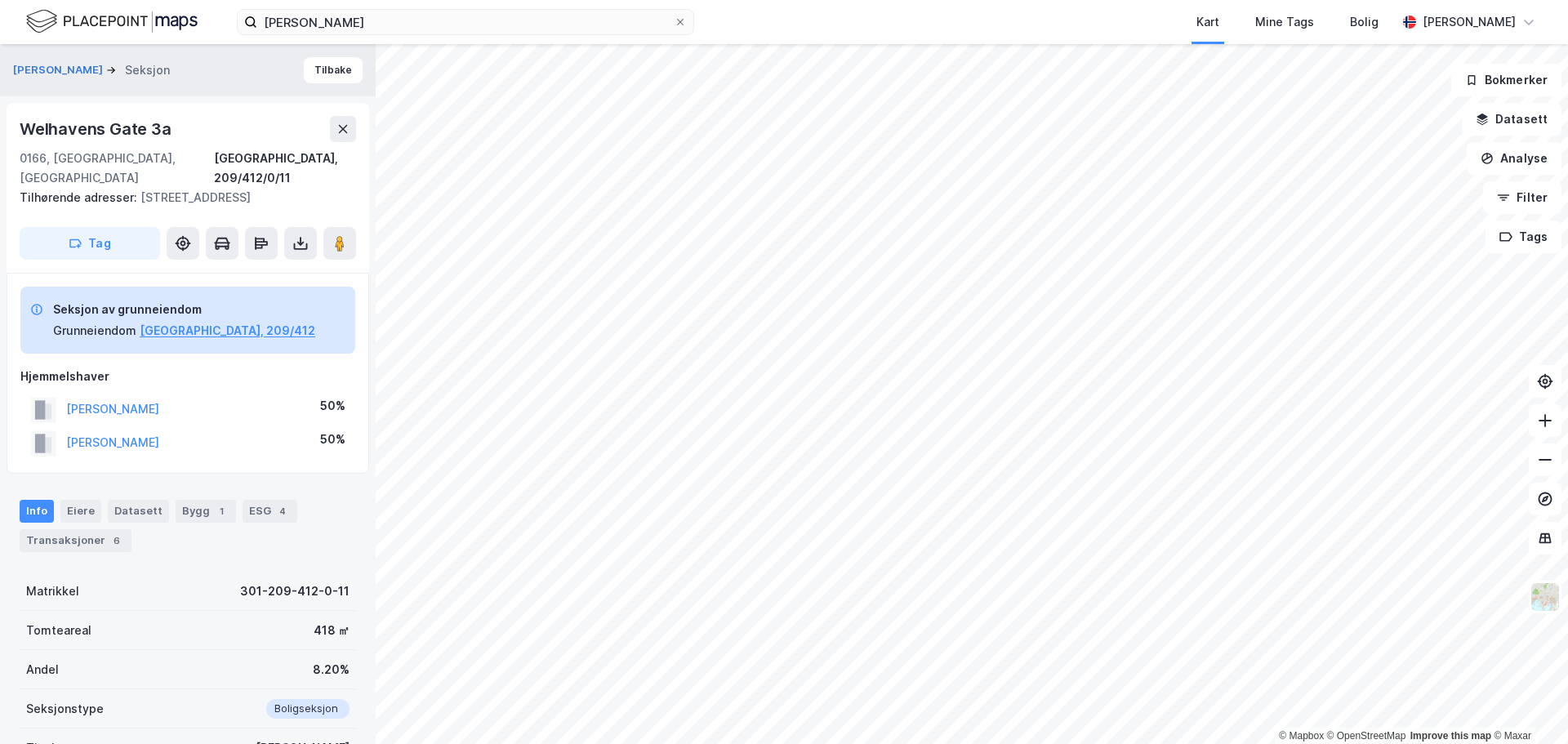
drag, startPoint x: 209, startPoint y: 412, endPoint x: 37, endPoint y: 405, distance: 172.1
click at [37, 405] on div "SCHISTAD GUDBRAND 50%" at bounding box center [187, 410] width 334 height 33
copy button "SCHISTAD GUDBRAND"
click at [73, 543] on div "Transaksjoner 6" at bounding box center [75, 540] width 112 height 22
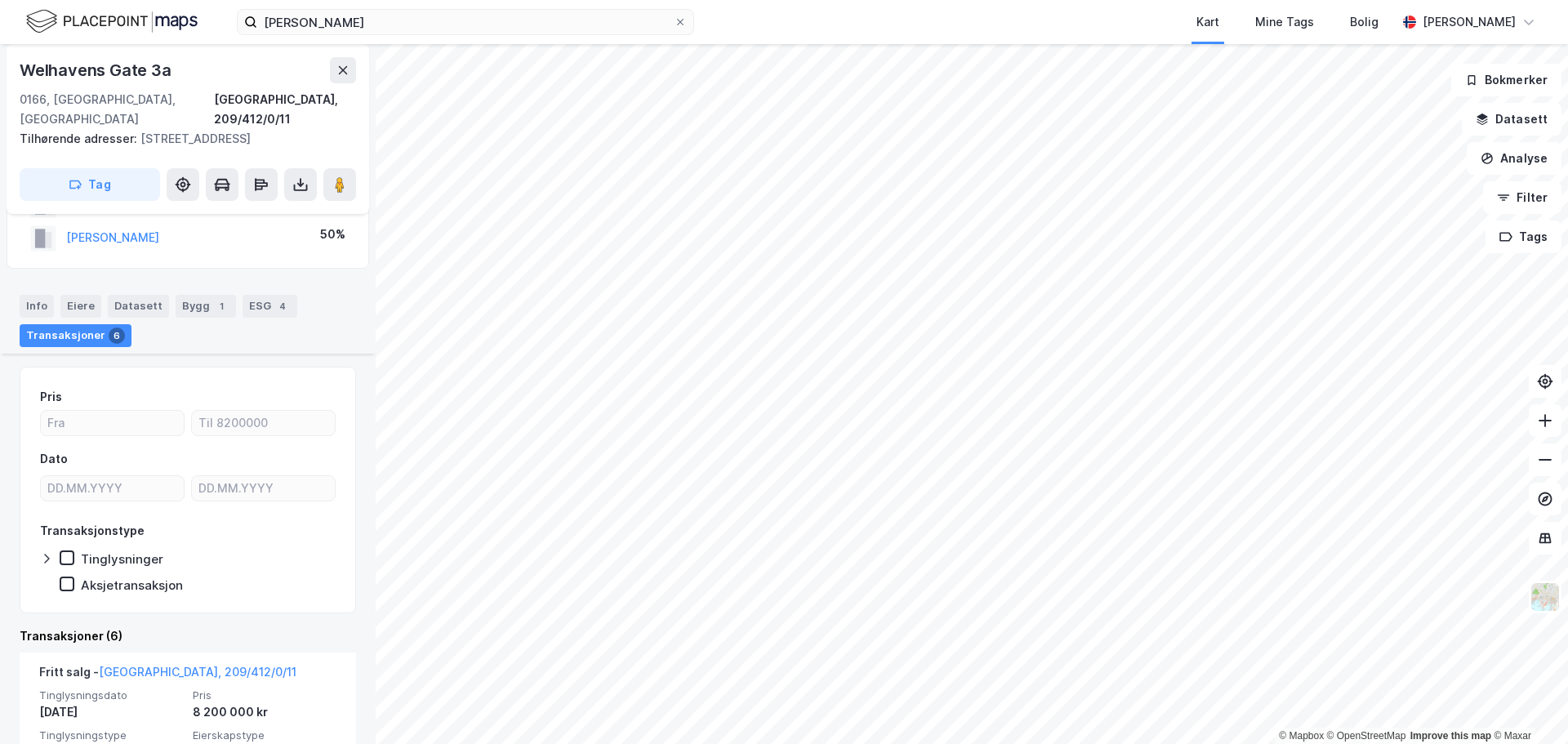
scroll to position [296, 0]
